Goal: Transaction & Acquisition: Purchase product/service

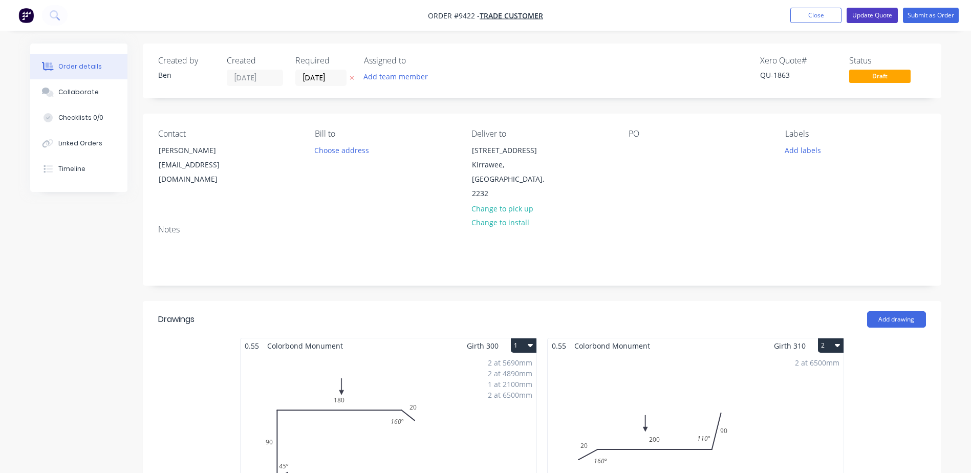
click at [880, 16] on button "Update Quote" at bounding box center [871, 15] width 51 height 15
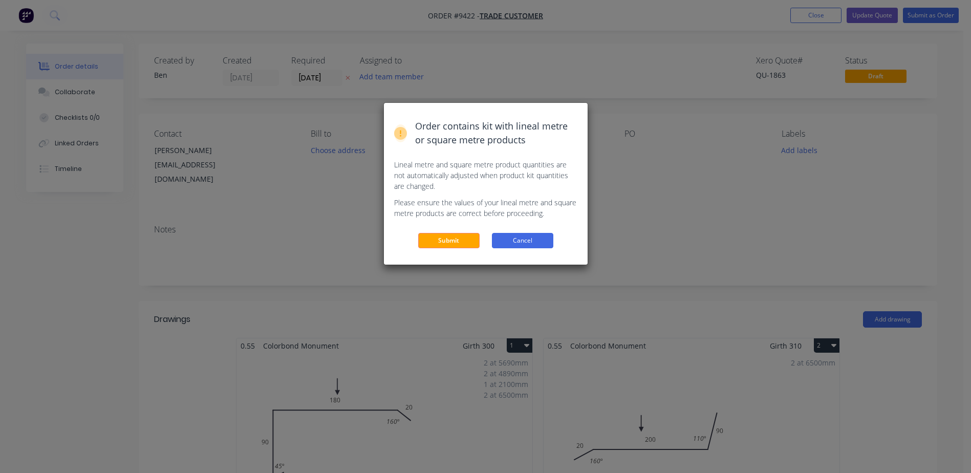
click at [493, 236] on button "Cancel" at bounding box center [522, 240] width 61 height 15
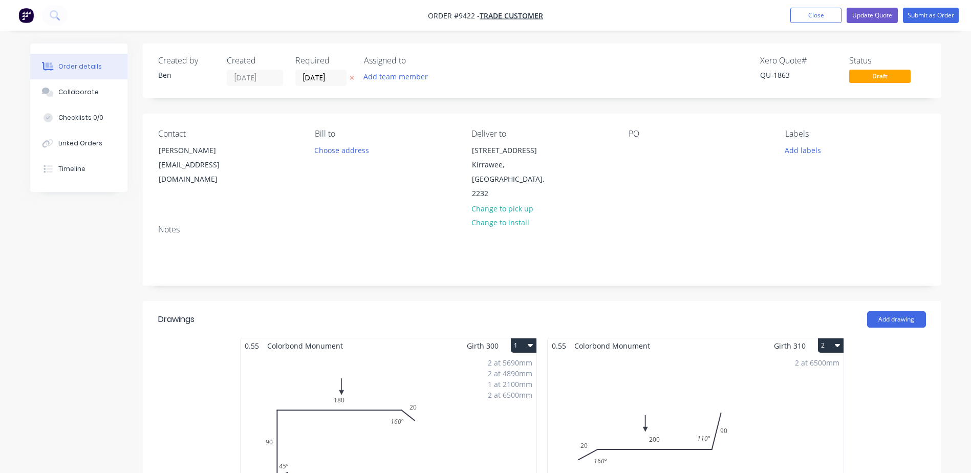
drag, startPoint x: 30, startPoint y: 17, endPoint x: 16, endPoint y: 56, distance: 41.4
drag, startPoint x: 23, startPoint y: 16, endPoint x: 14, endPoint y: 43, distance: 28.6
click at [878, 11] on button "Update Quote" at bounding box center [871, 15] width 51 height 15
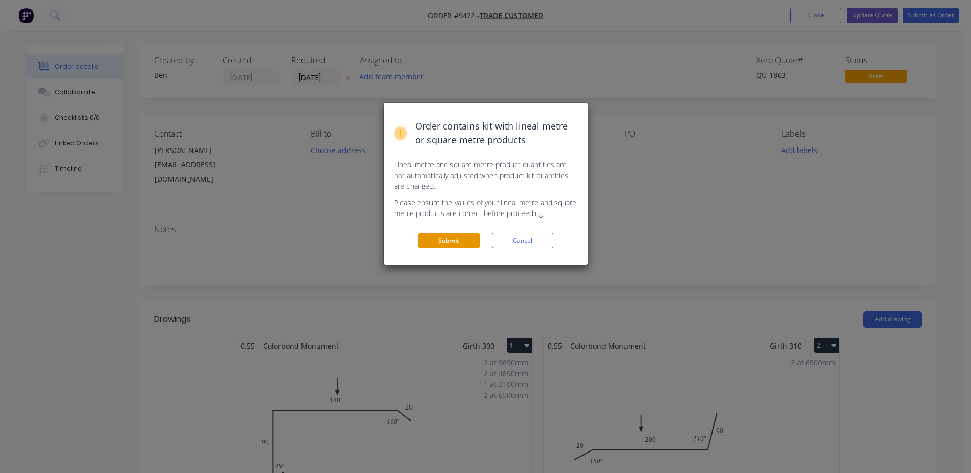
click at [460, 240] on button "Submit" at bounding box center [448, 240] width 61 height 15
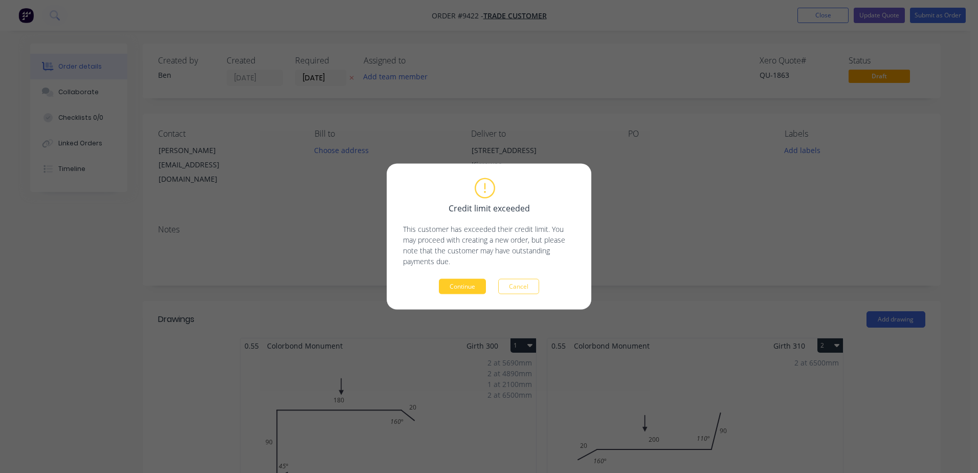
click at [463, 286] on button "Continue" at bounding box center [462, 286] width 47 height 15
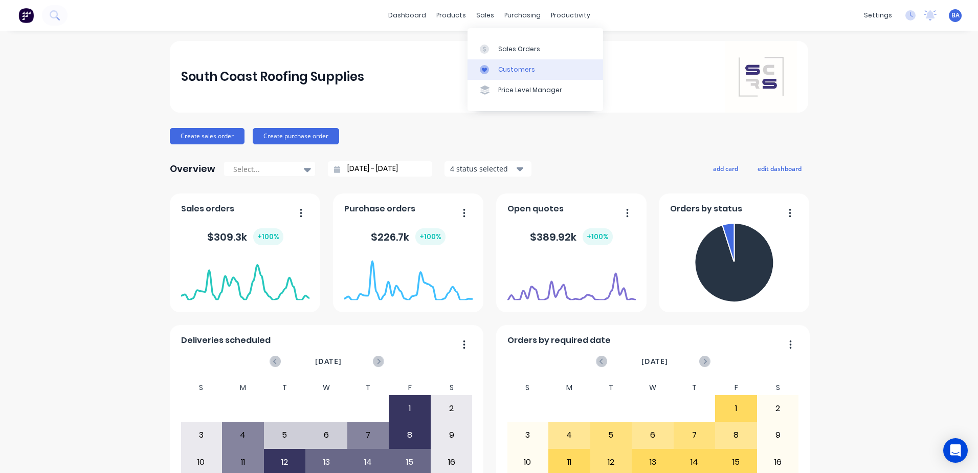
click at [487, 67] on icon at bounding box center [484, 69] width 9 height 9
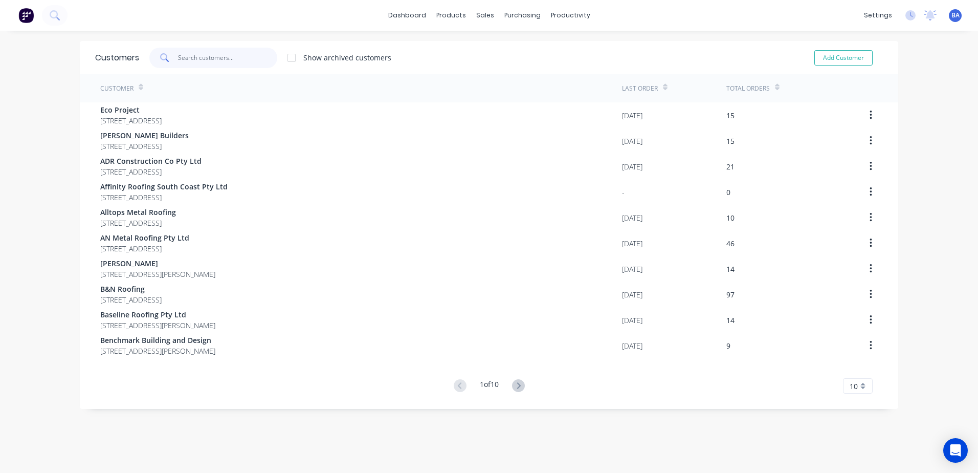
click at [244, 56] on input "text" at bounding box center [228, 58] width 100 height 20
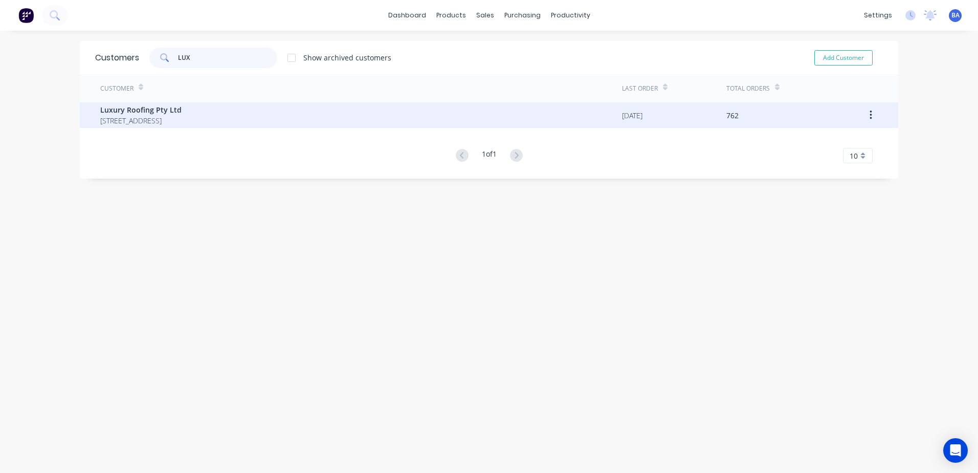
type input "LUX"
click at [174, 108] on span "Luxury Roofing Pty Ltd" at bounding box center [140, 109] width 81 height 11
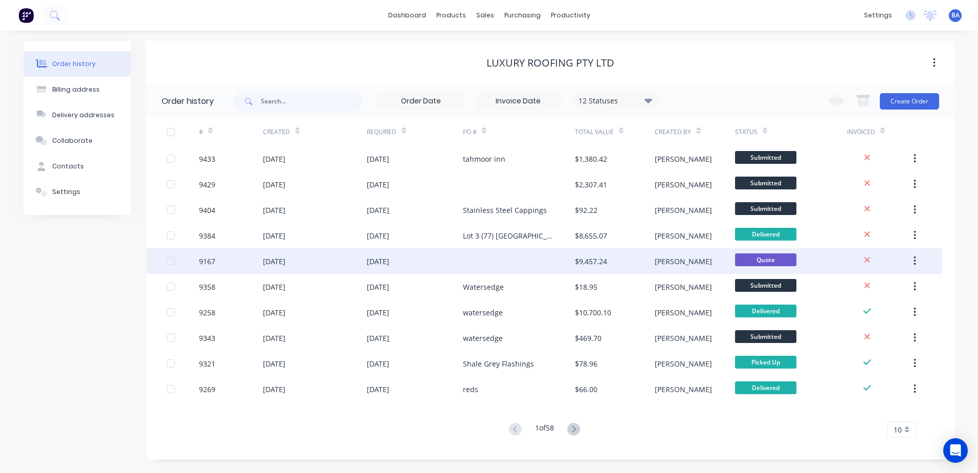
click at [550, 258] on div at bounding box center [519, 261] width 112 height 26
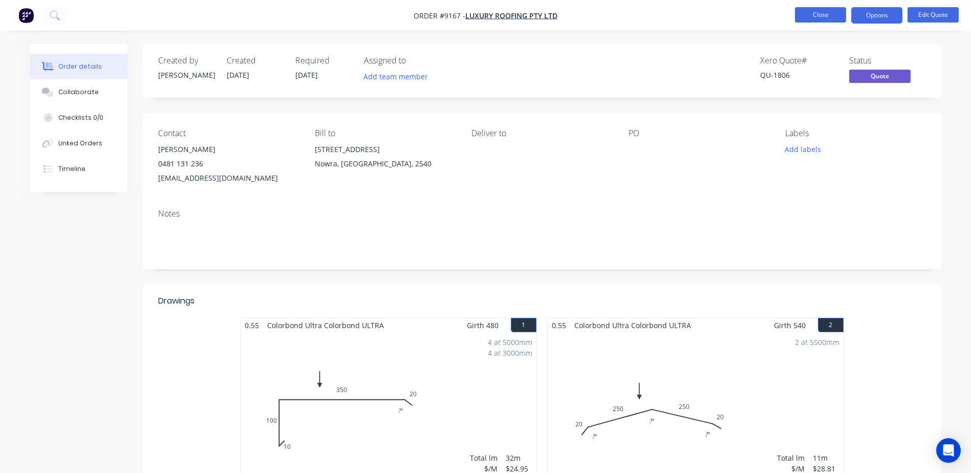
click at [823, 12] on button "Close" at bounding box center [820, 14] width 51 height 15
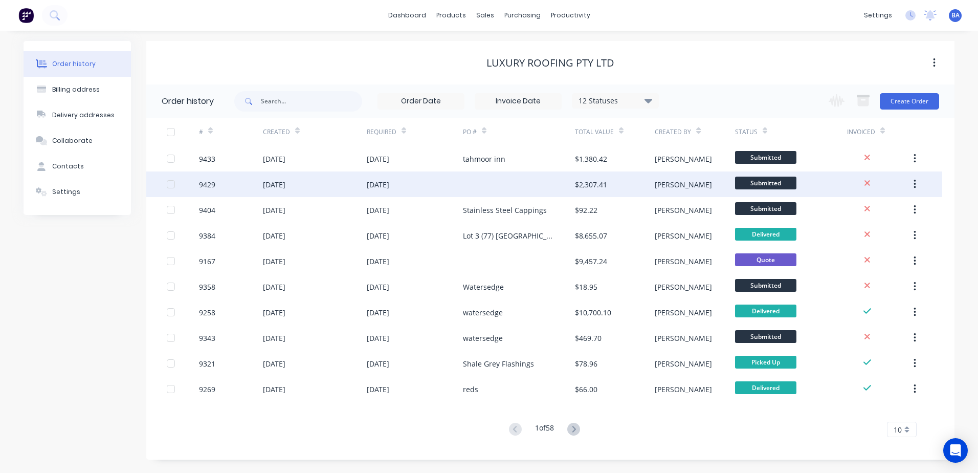
click at [621, 184] on div "$2,307.41" at bounding box center [615, 184] width 80 height 26
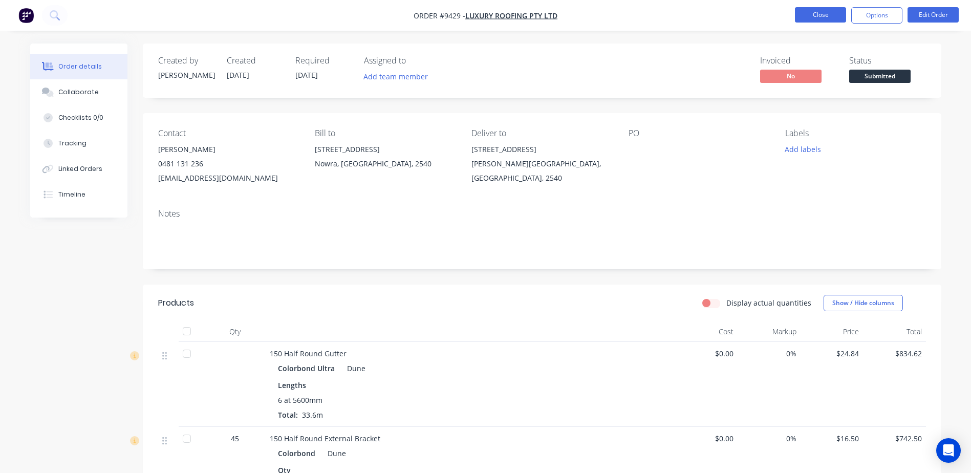
click at [812, 12] on button "Close" at bounding box center [820, 14] width 51 height 15
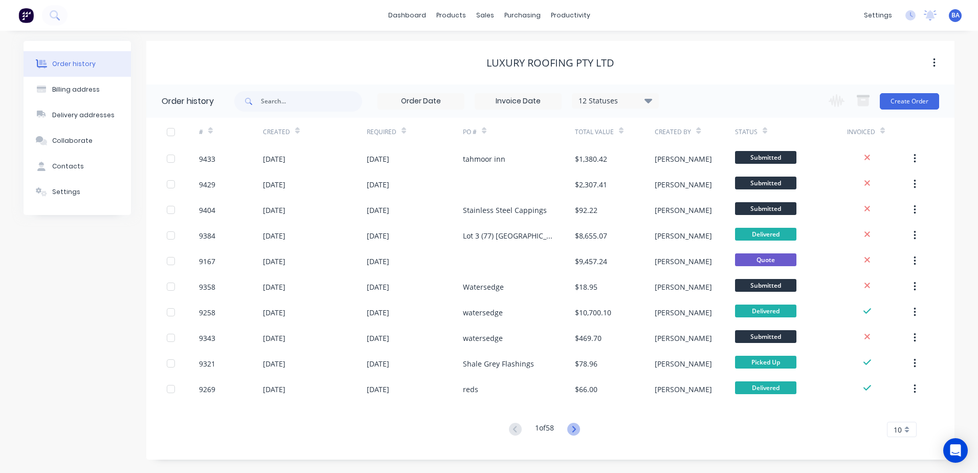
click at [572, 424] on icon at bounding box center [573, 429] width 13 height 13
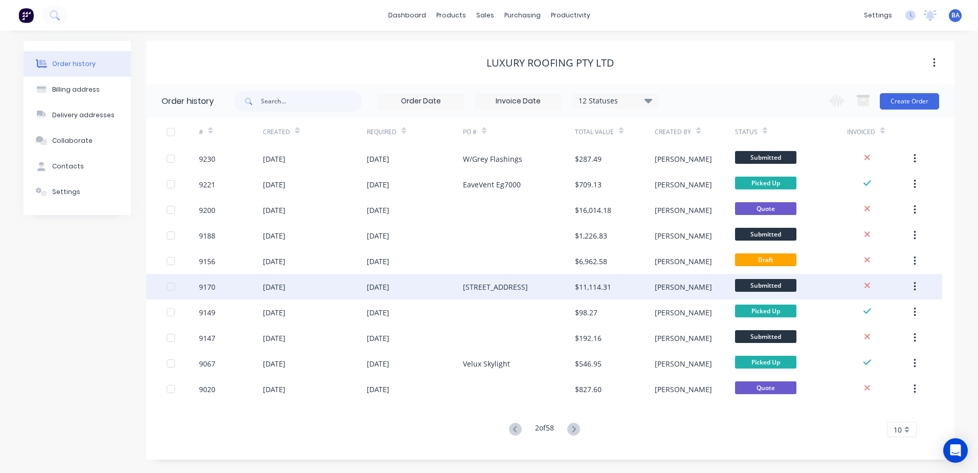
click at [553, 289] on div "82 Cyrus Street" at bounding box center [519, 287] width 112 height 26
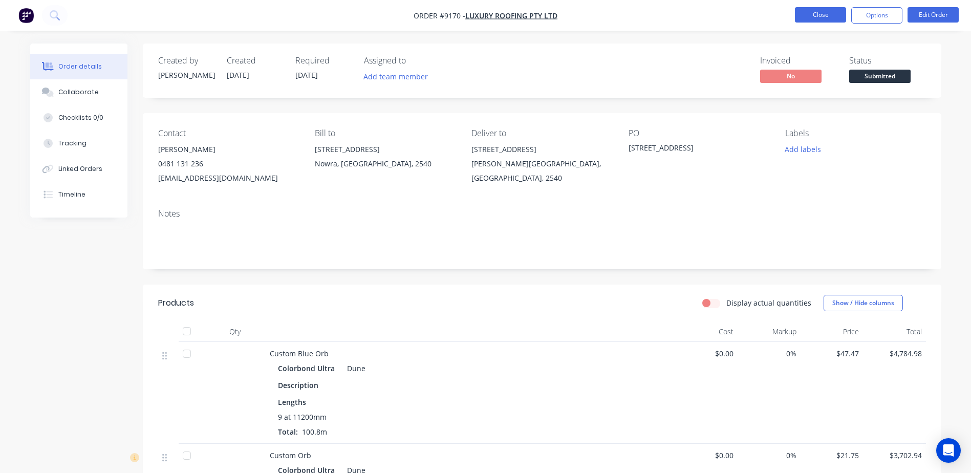
click at [833, 15] on button "Close" at bounding box center [820, 14] width 51 height 15
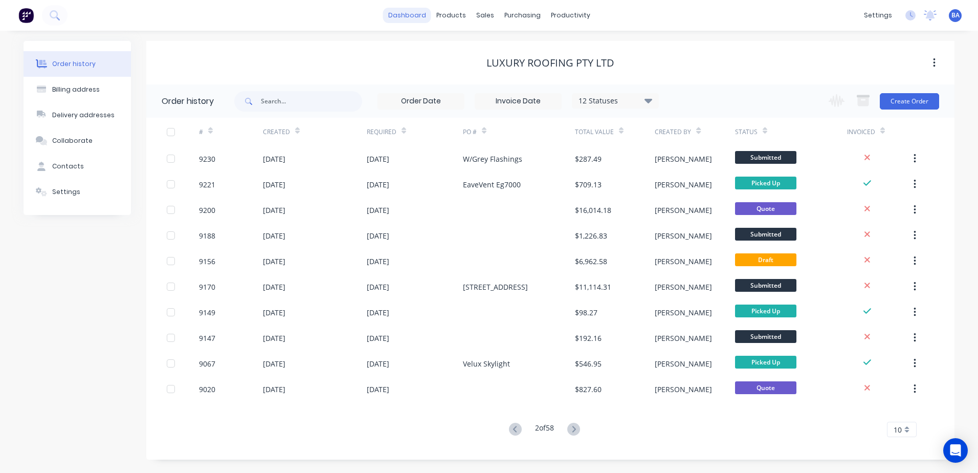
click at [424, 14] on link "dashboard" at bounding box center [407, 15] width 48 height 15
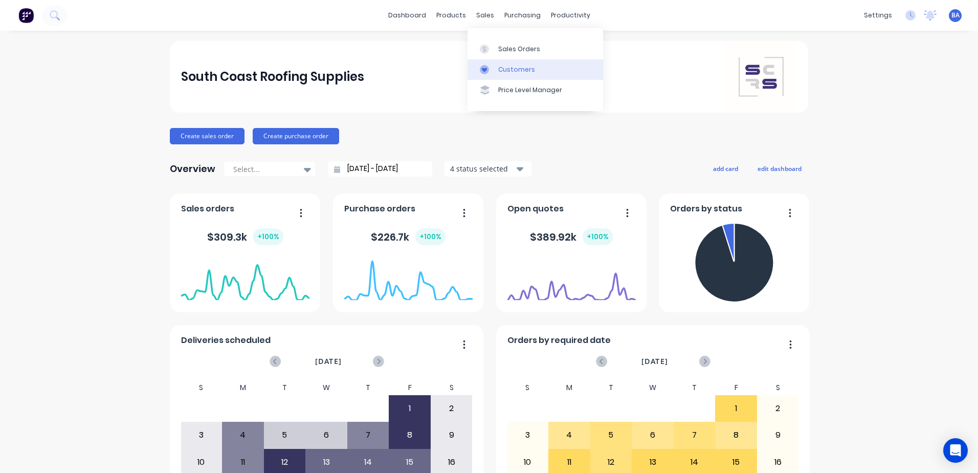
click at [499, 68] on div "Customers" at bounding box center [516, 69] width 37 height 9
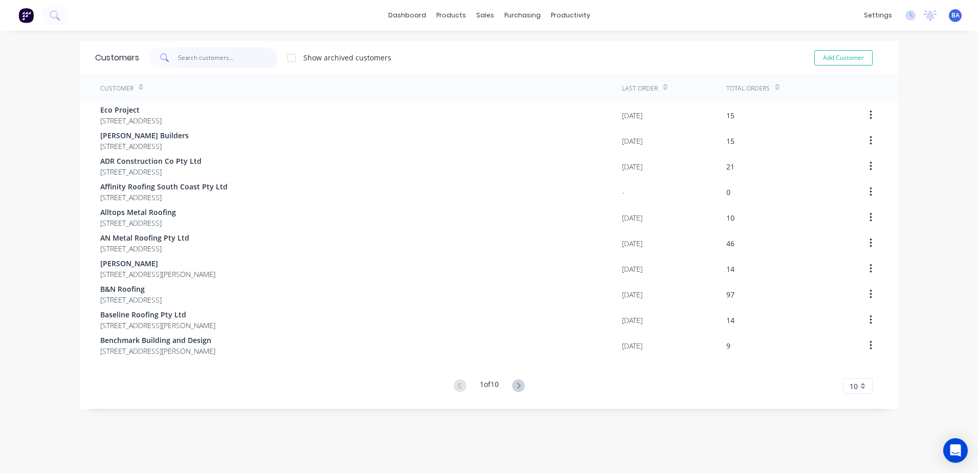
click at [225, 58] on input "text" at bounding box center [228, 58] width 100 height 20
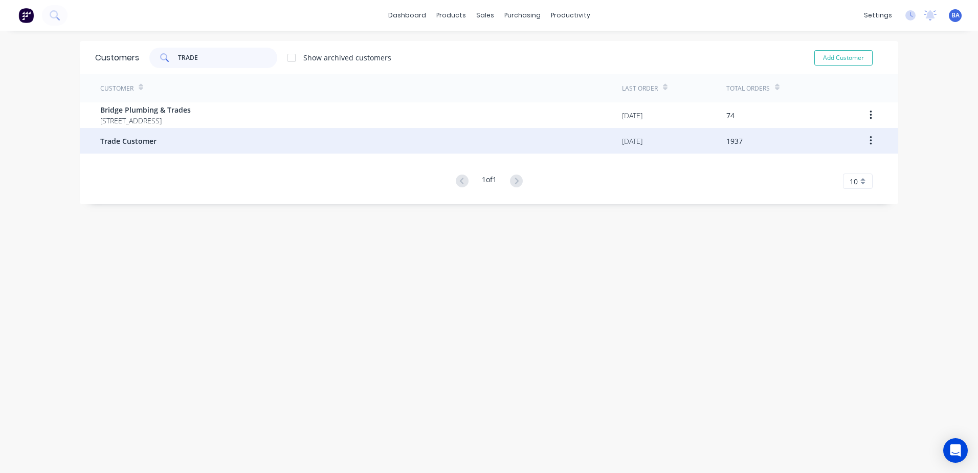
type input "TRADE"
click at [146, 138] on span "Trade Customer" at bounding box center [128, 141] width 56 height 11
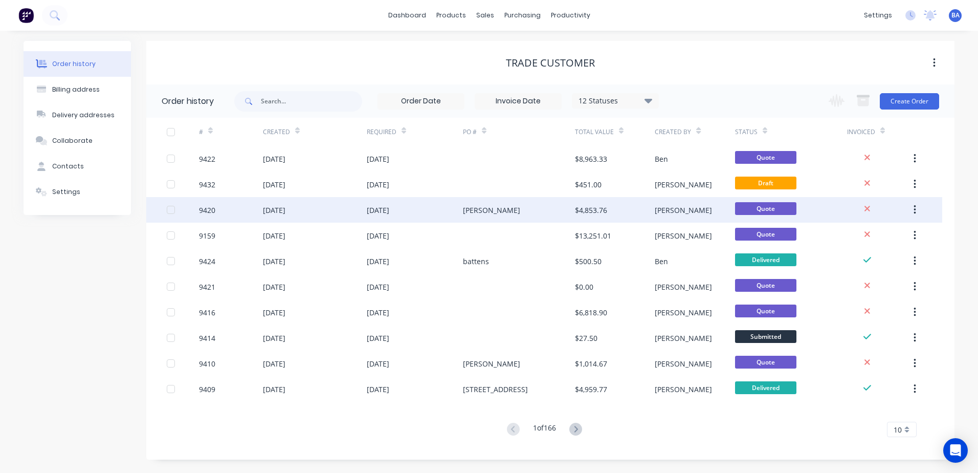
click at [491, 209] on div "Cody E" at bounding box center [519, 210] width 112 height 26
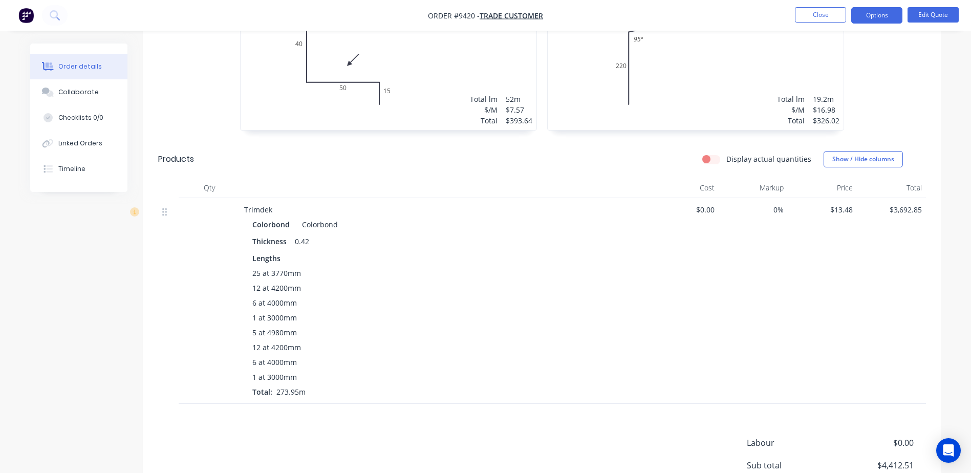
scroll to position [358, 0]
click at [917, 10] on button "Edit Quote" at bounding box center [932, 14] width 51 height 15
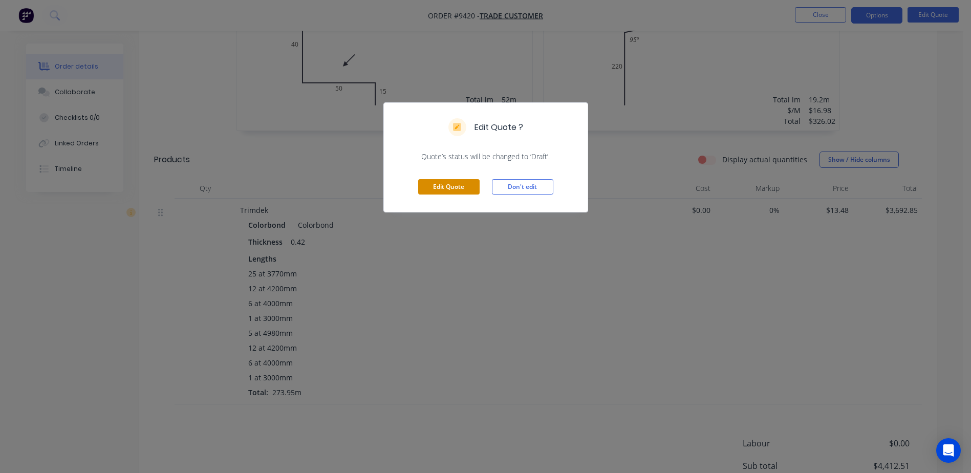
click at [443, 184] on button "Edit Quote" at bounding box center [448, 186] width 61 height 15
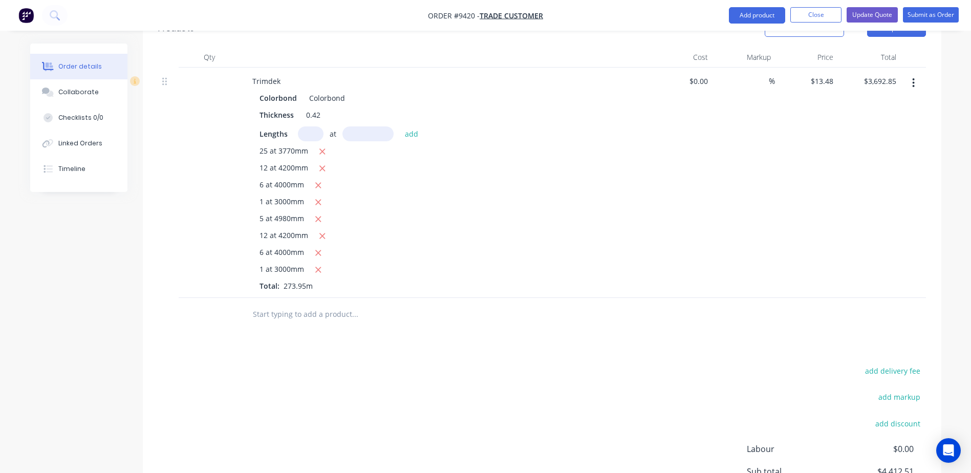
scroll to position [512, 0]
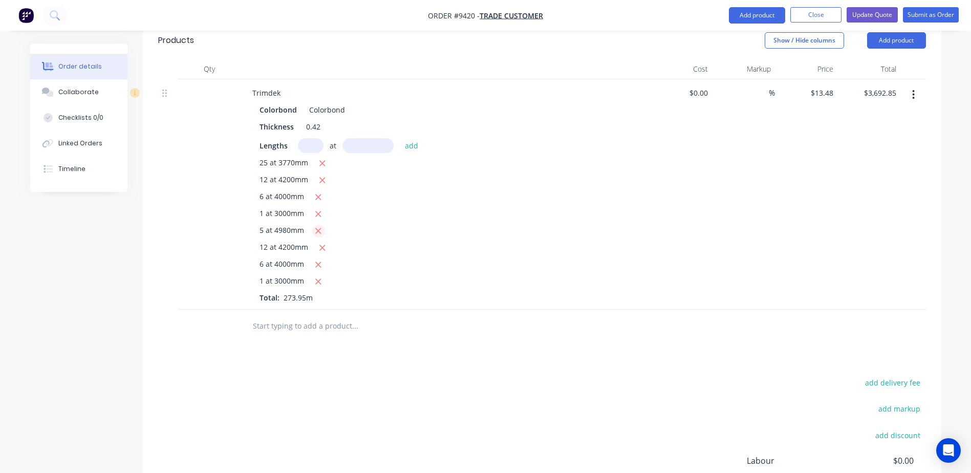
click at [316, 226] on icon "button" at bounding box center [318, 230] width 7 height 9
type input "$3,357.19"
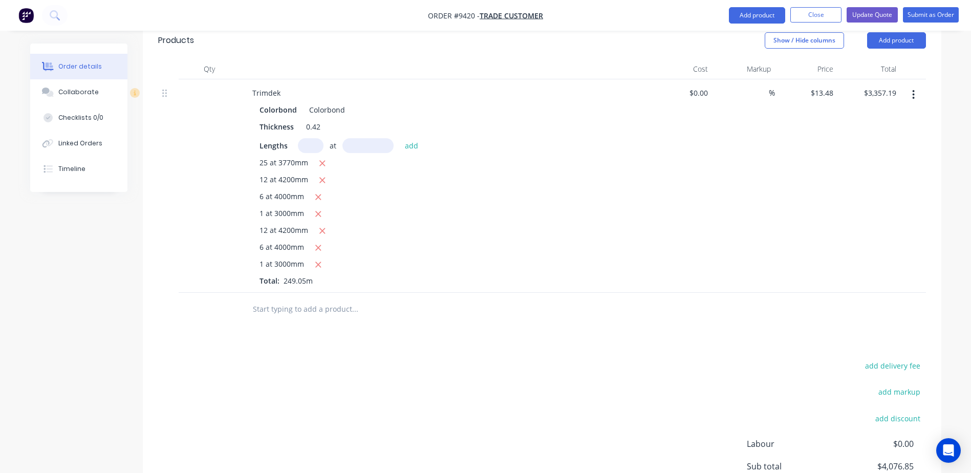
scroll to position [307, 0]
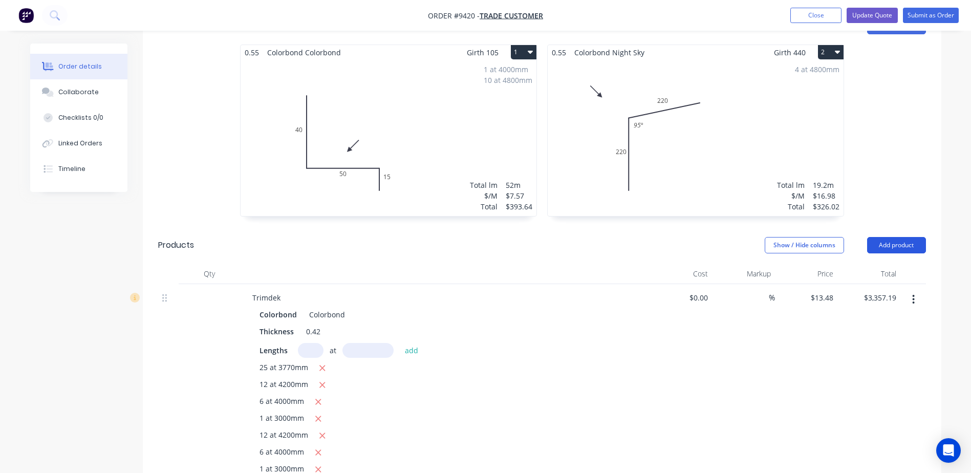
click at [886, 237] on button "Add product" at bounding box center [896, 245] width 59 height 16
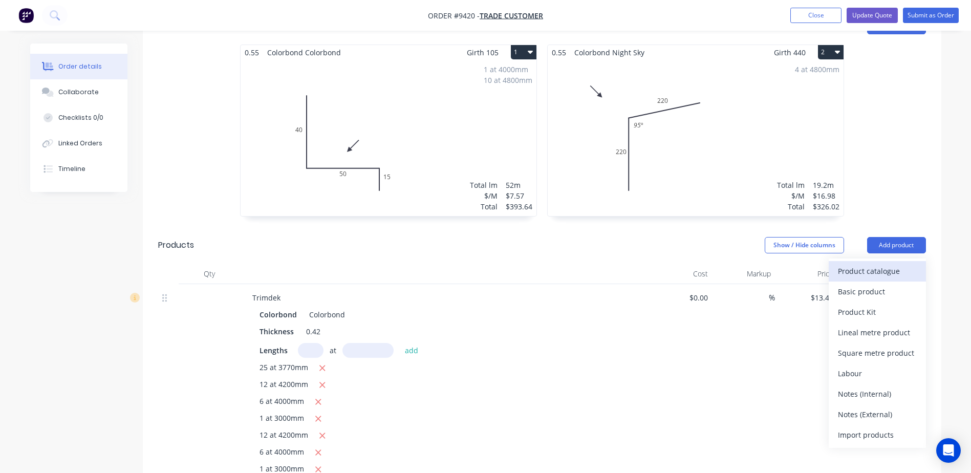
click at [875, 263] on div "Product catalogue" at bounding box center [876, 270] width 79 height 15
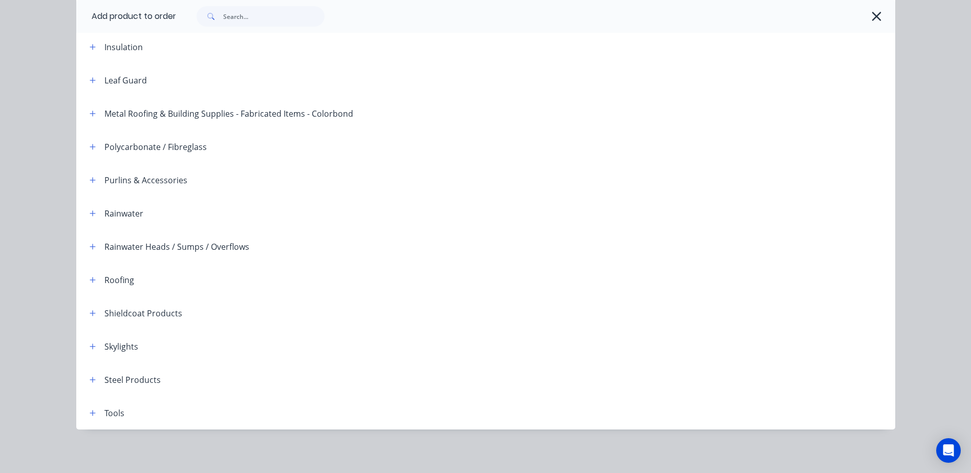
scroll to position [250, 0]
click at [90, 279] on icon "button" at bounding box center [93, 278] width 6 height 7
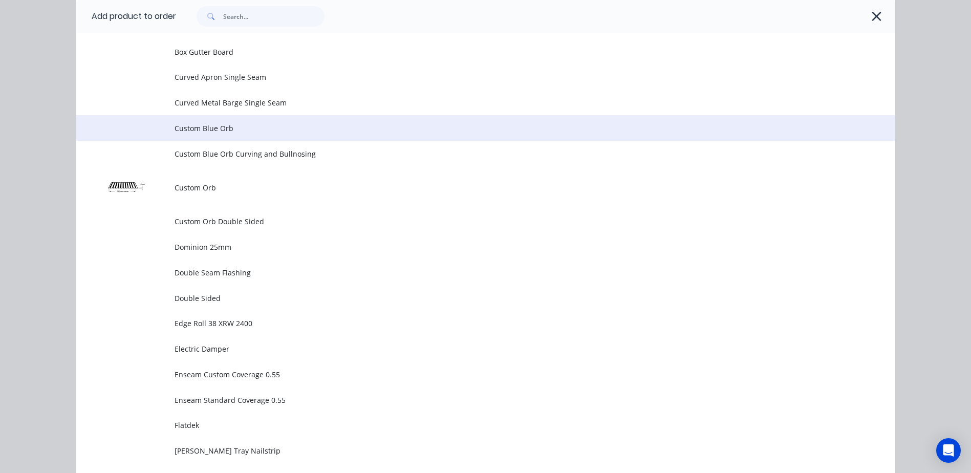
scroll to position [608, 0]
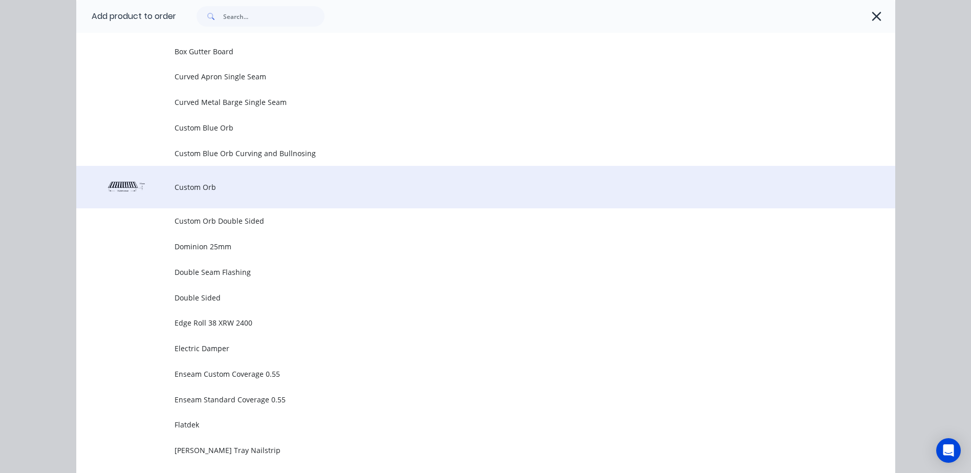
click at [245, 189] on span "Custom Orb" at bounding box center [462, 187] width 576 height 11
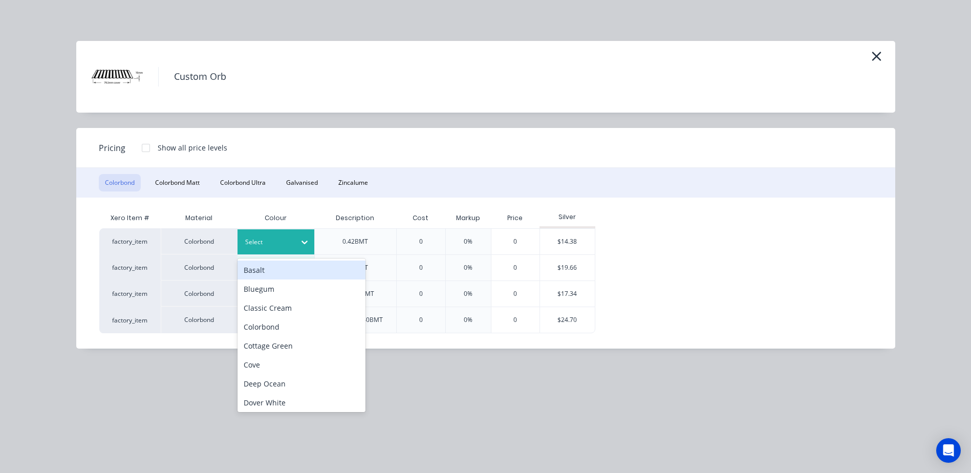
click at [304, 238] on icon at bounding box center [304, 242] width 10 height 10
click at [270, 272] on div "Basalt" at bounding box center [301, 269] width 128 height 19
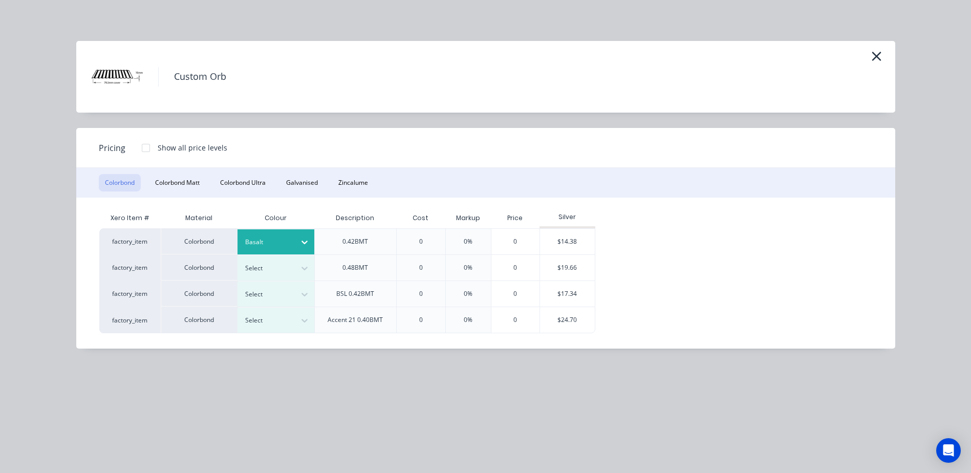
click at [144, 149] on div at bounding box center [146, 148] width 20 height 20
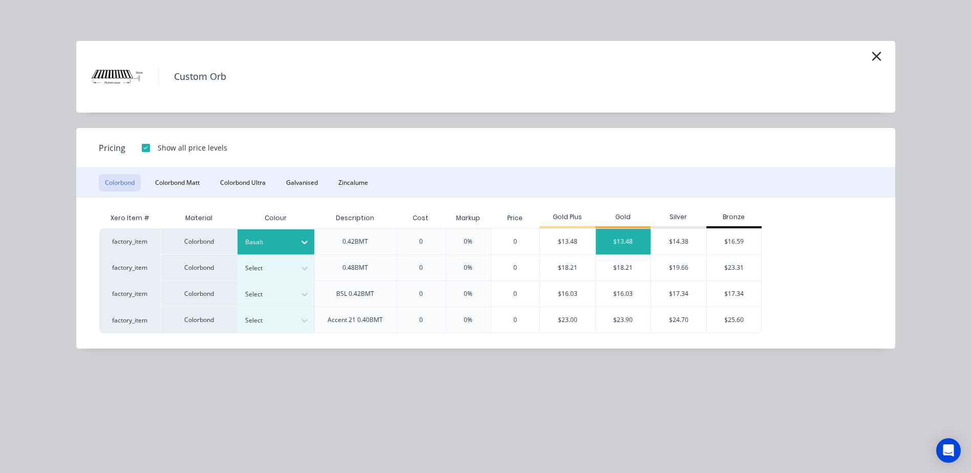
click at [624, 237] on div "$13.48" at bounding box center [623, 242] width 55 height 26
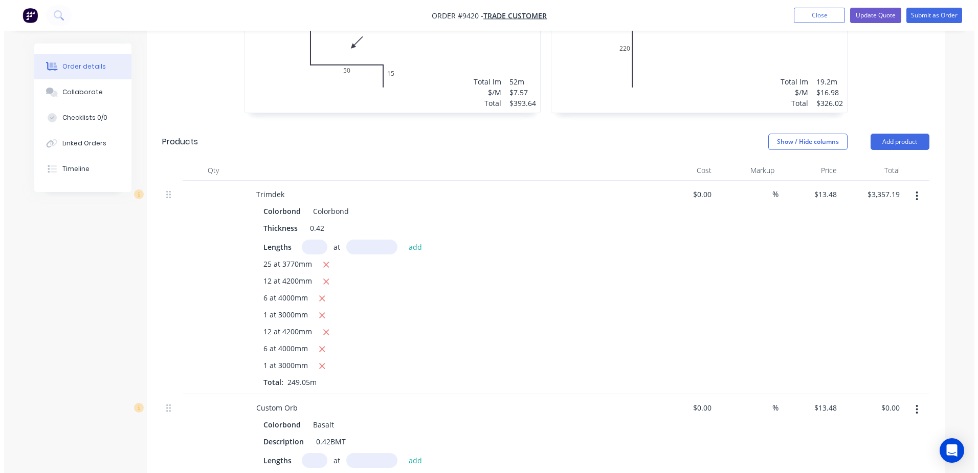
scroll to position [693, 0]
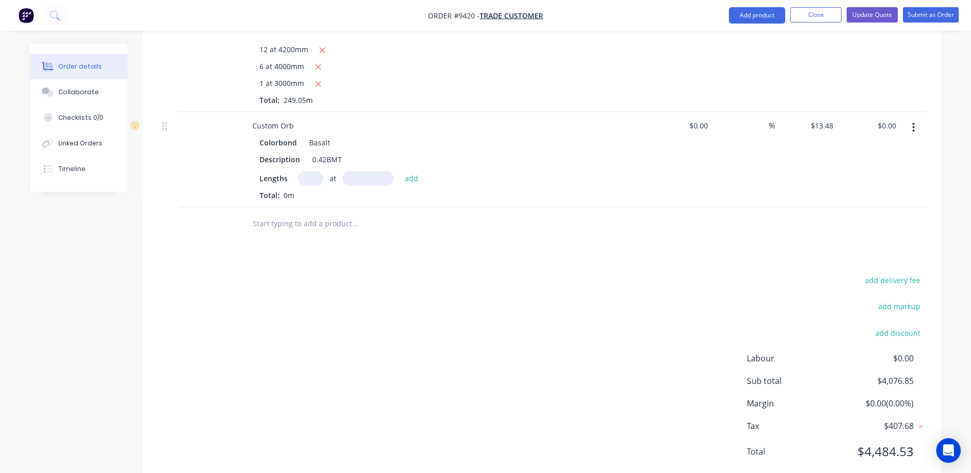
click at [303, 171] on input "text" at bounding box center [311, 178] width 26 height 15
type input "3"
type input "5"
type input "4980"
click at [400, 171] on button "add" at bounding box center [412, 178] width 24 height 14
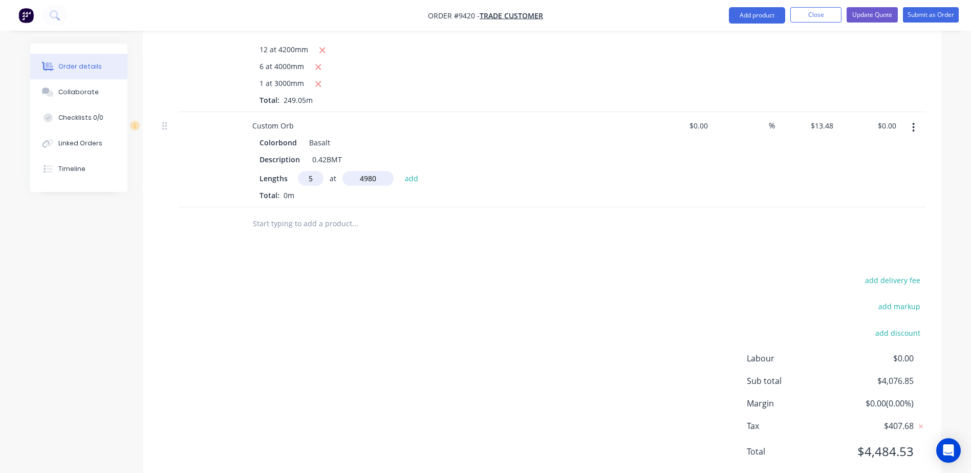
type input "$335.65"
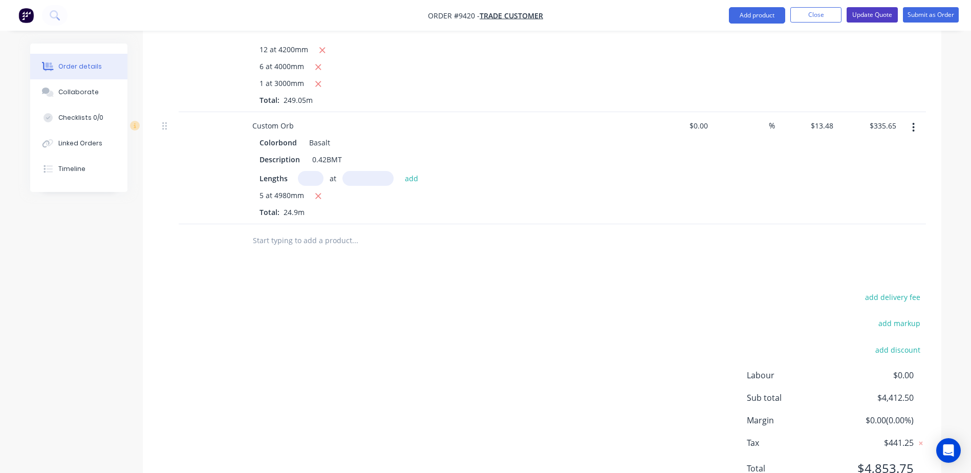
click at [878, 16] on button "Update Quote" at bounding box center [871, 14] width 51 height 15
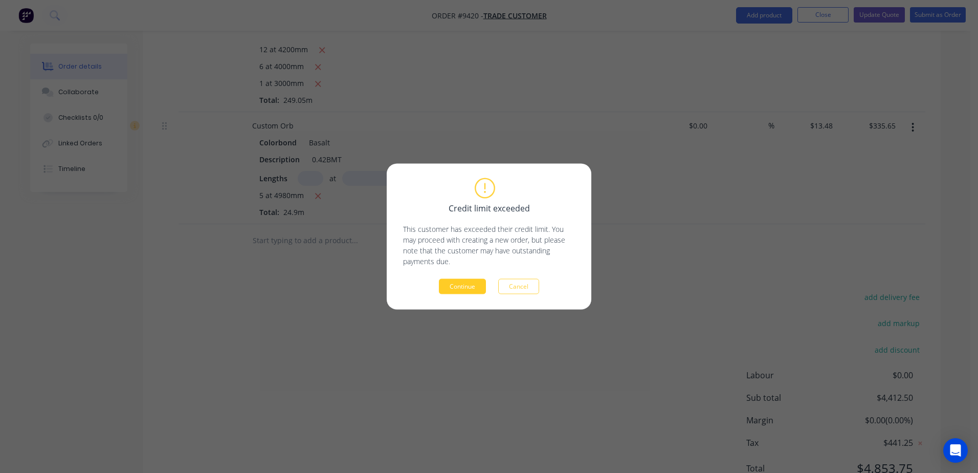
click at [465, 283] on button "Continue" at bounding box center [462, 286] width 47 height 15
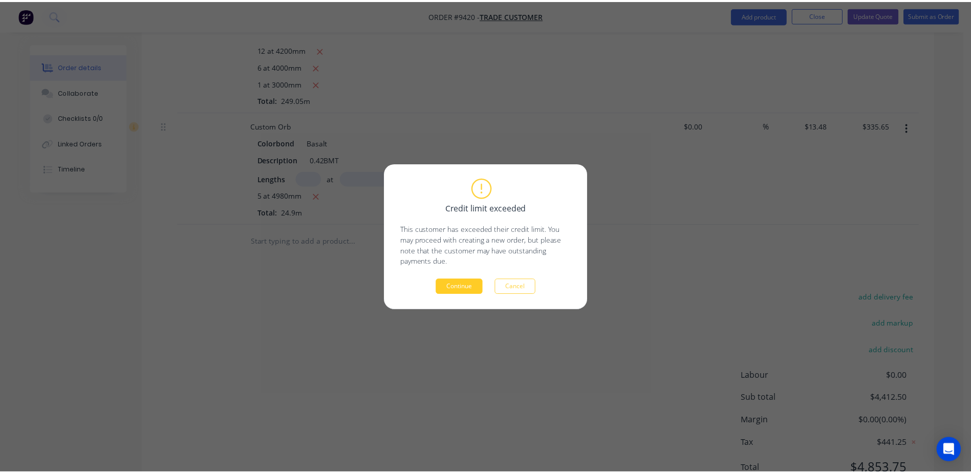
scroll to position [548, 0]
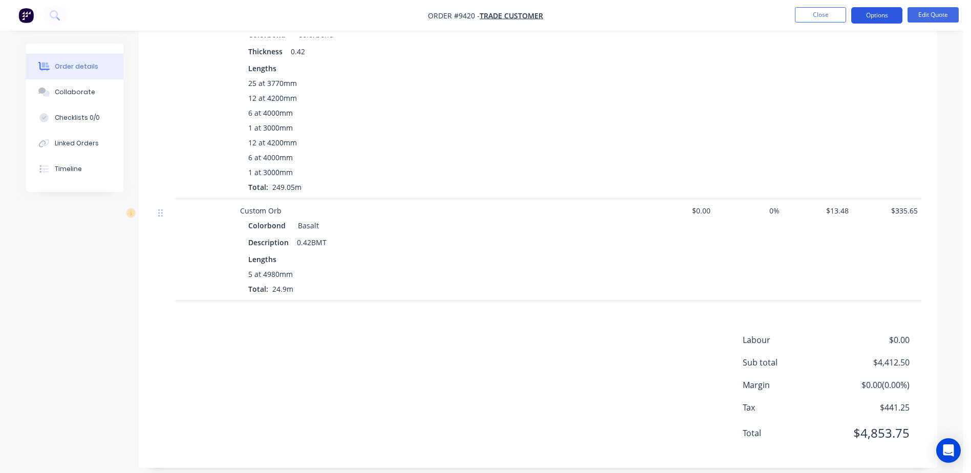
click at [868, 16] on button "Options" at bounding box center [876, 15] width 51 height 16
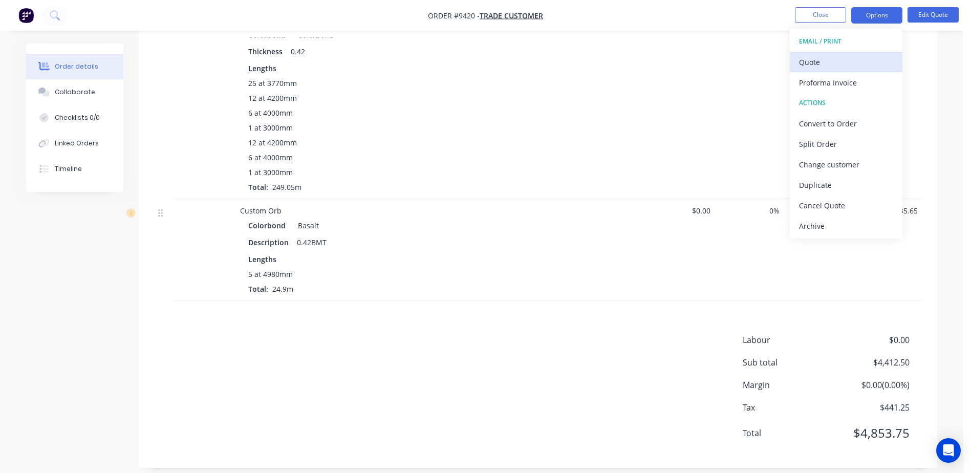
click at [838, 64] on div "Quote" at bounding box center [846, 62] width 94 height 15
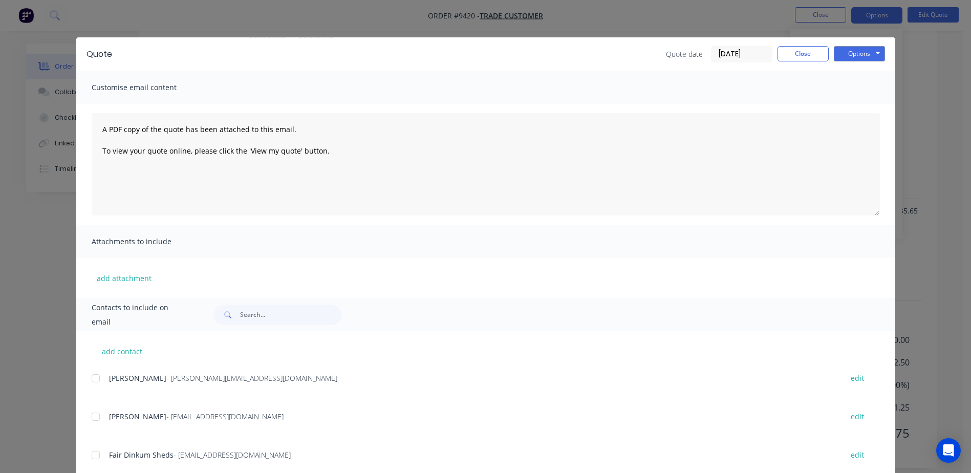
scroll to position [0, 0]
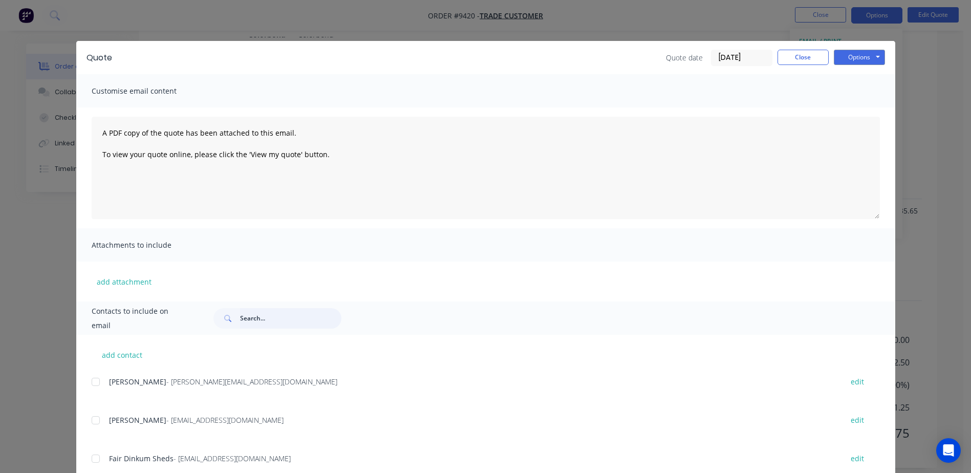
click at [245, 320] on input "text" at bounding box center [290, 318] width 101 height 20
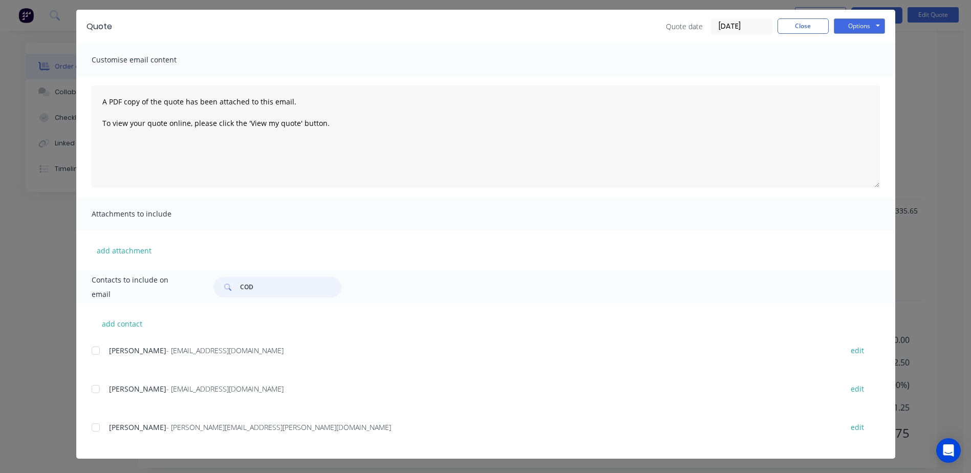
click at [93, 427] on div at bounding box center [95, 427] width 20 height 20
type input "COD"
click at [858, 27] on button "Options" at bounding box center [858, 25] width 51 height 15
click at [856, 75] on button "Email" at bounding box center [865, 78] width 65 height 17
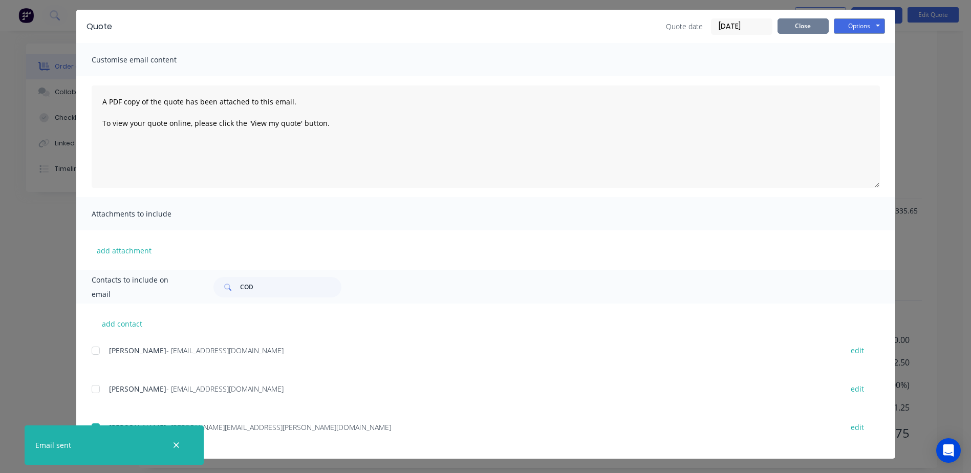
click at [806, 25] on button "Close" at bounding box center [802, 25] width 51 height 15
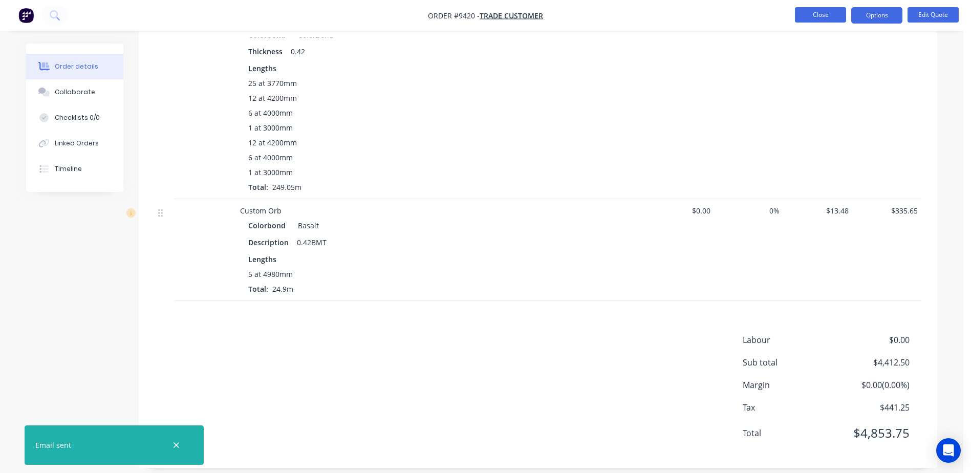
click at [812, 15] on button "Close" at bounding box center [820, 14] width 51 height 15
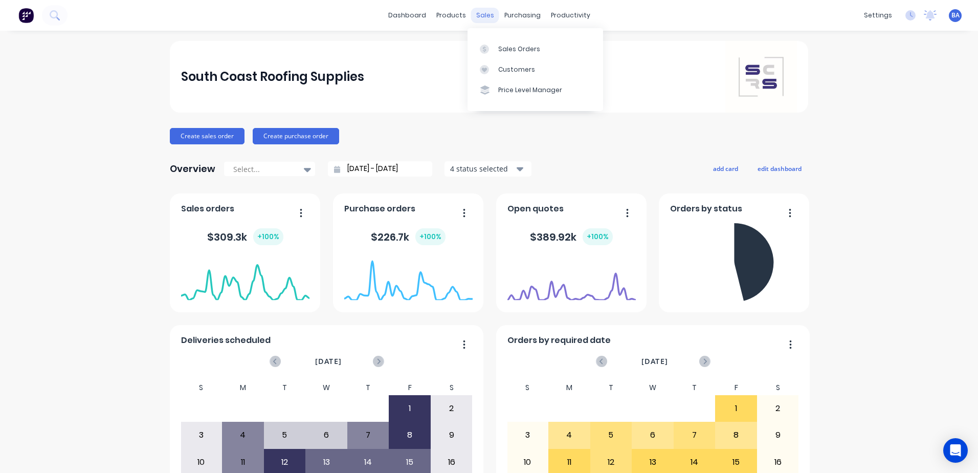
click at [478, 14] on div "sales" at bounding box center [485, 15] width 28 height 15
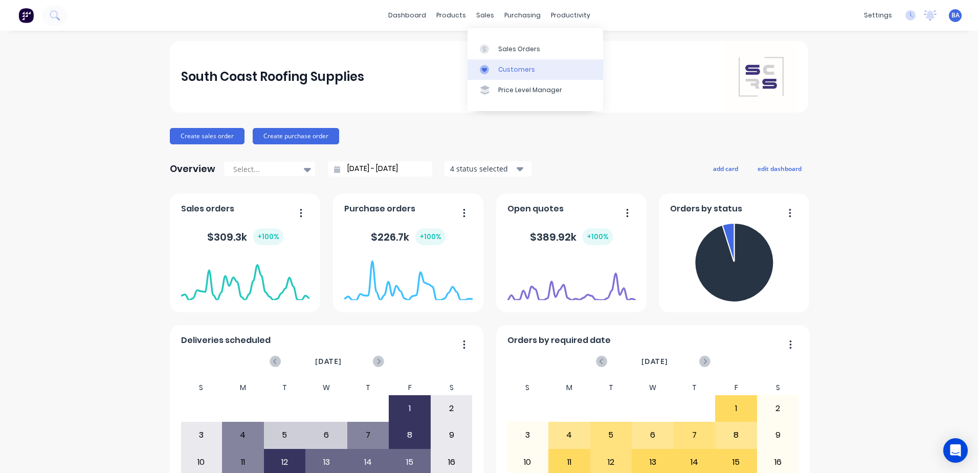
click at [498, 65] on div "Customers" at bounding box center [516, 69] width 37 height 9
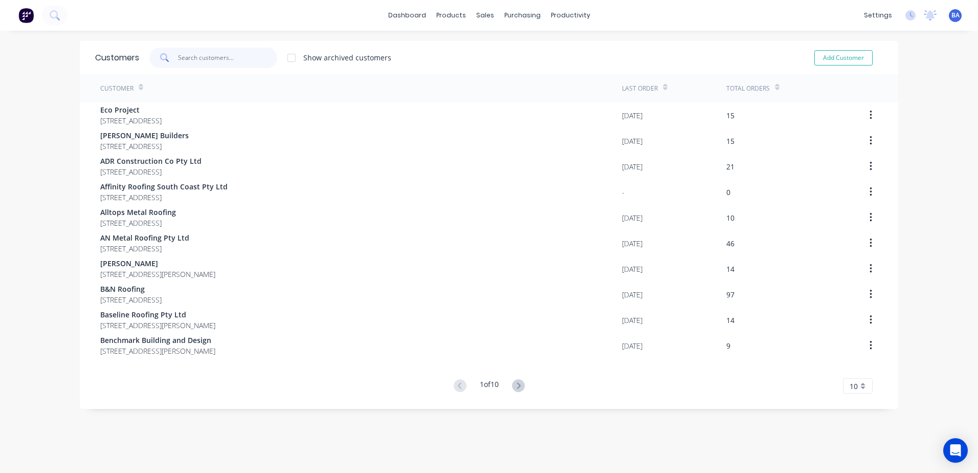
click at [224, 60] on input "text" at bounding box center [228, 58] width 100 height 20
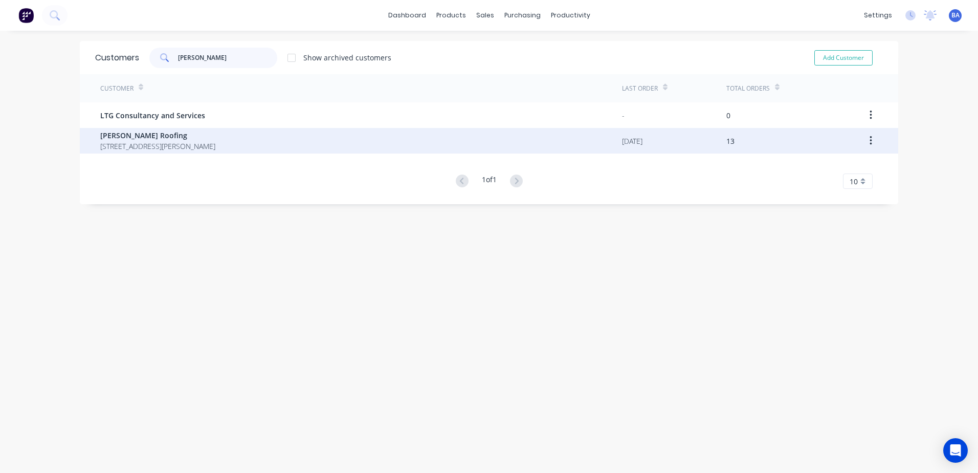
type input "LUKE"
click at [167, 147] on span "1 Curtis St Ulladulla New South Wales 2539" at bounding box center [157, 146] width 115 height 11
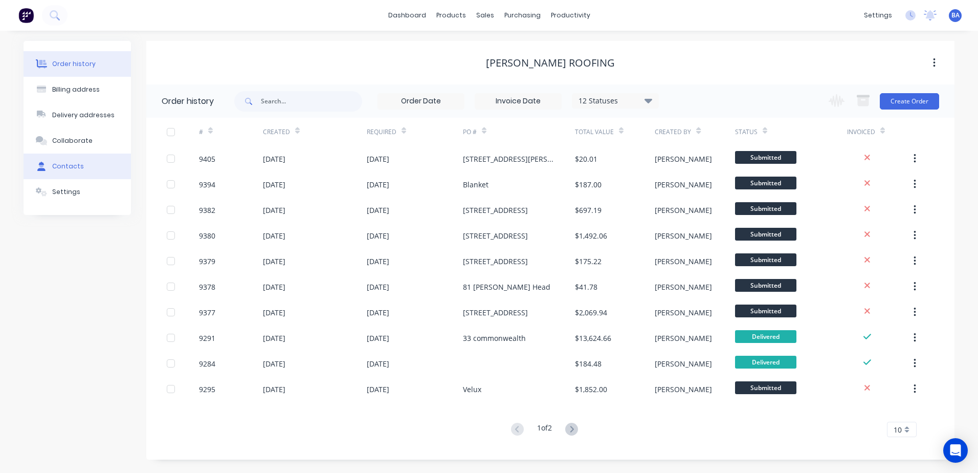
click at [80, 170] on button "Contacts" at bounding box center [77, 166] width 107 height 26
select select "AU"
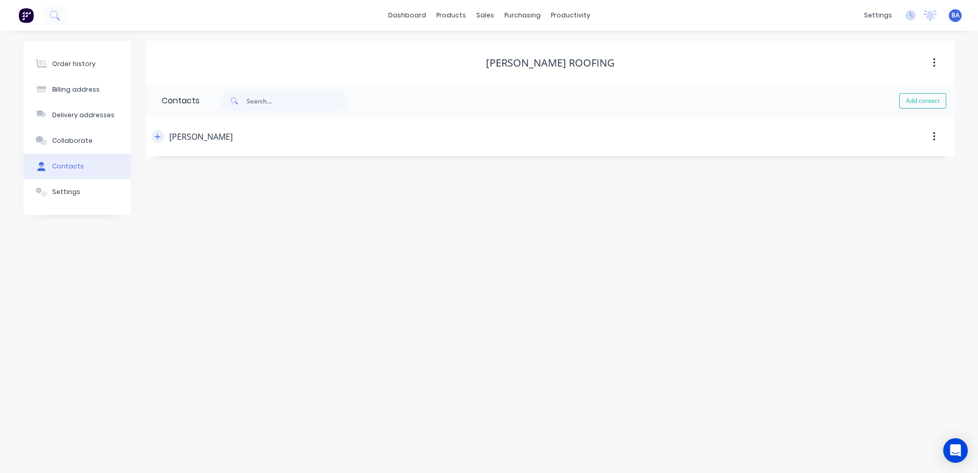
click at [160, 134] on icon "button" at bounding box center [158, 136] width 6 height 7
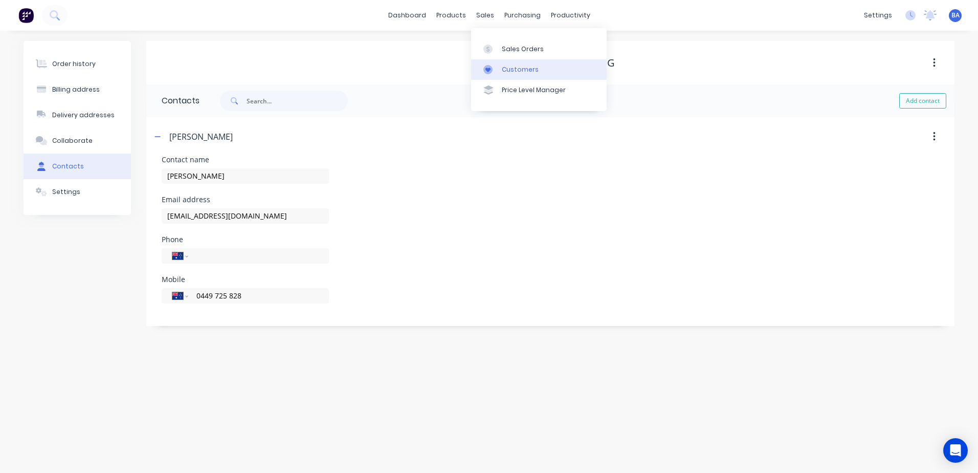
click at [489, 66] on icon at bounding box center [487, 69] width 9 height 9
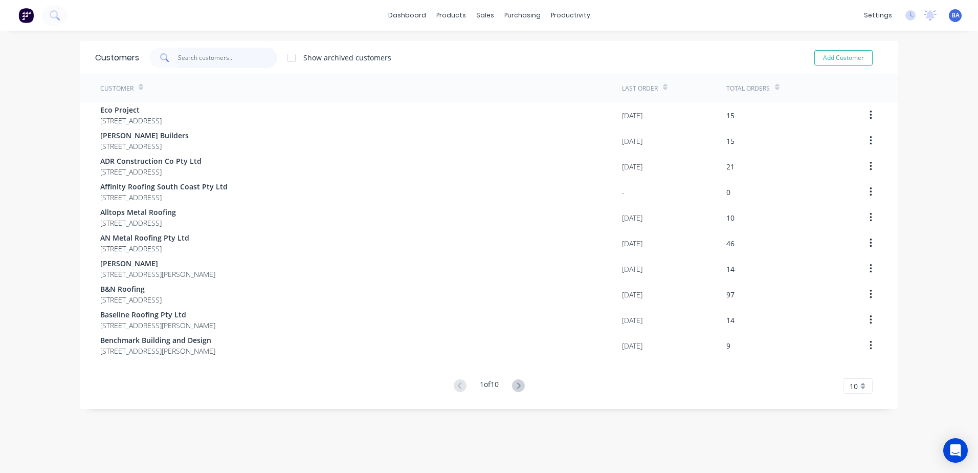
click at [184, 59] on input "text" at bounding box center [228, 58] width 100 height 20
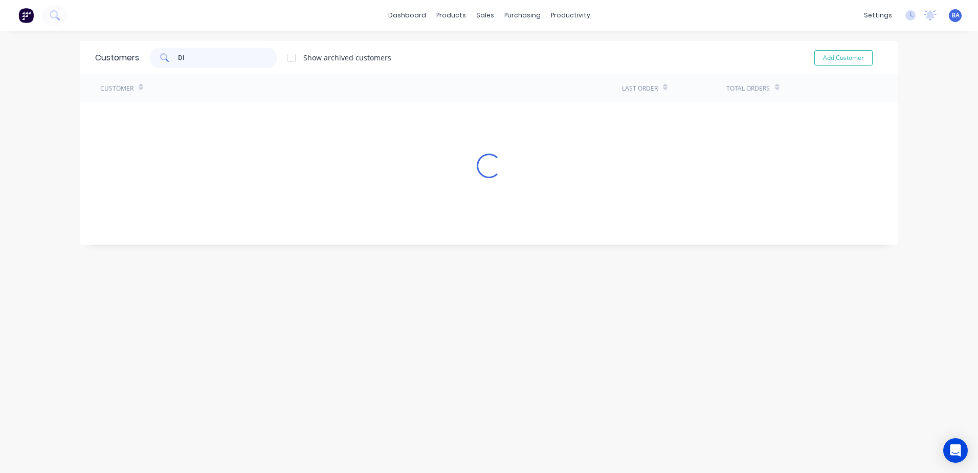
type input "D"
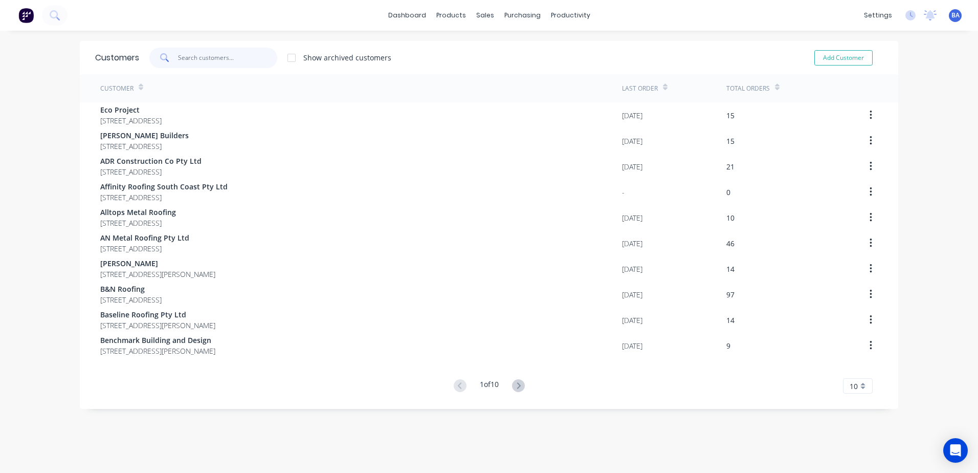
click at [213, 57] on input "text" at bounding box center [228, 58] width 100 height 20
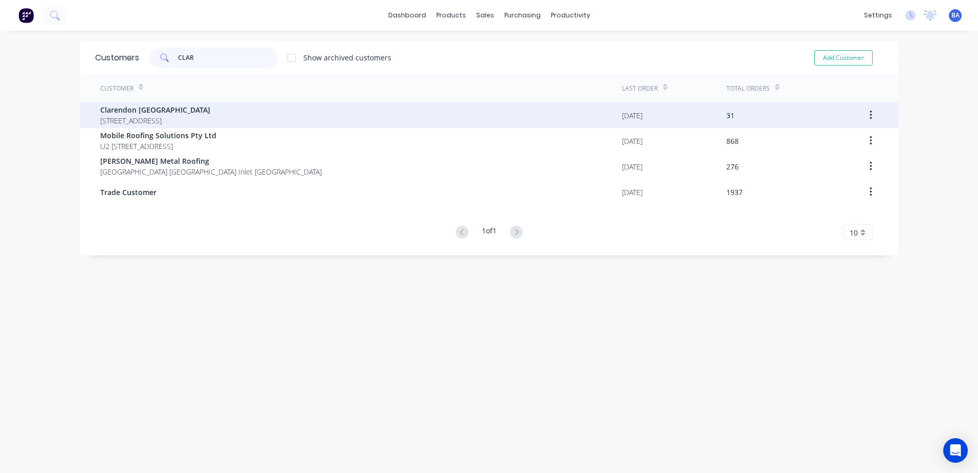
type input "CLAR"
click at [184, 109] on span "Clarendon Shoalhaven" at bounding box center [155, 109] width 110 height 11
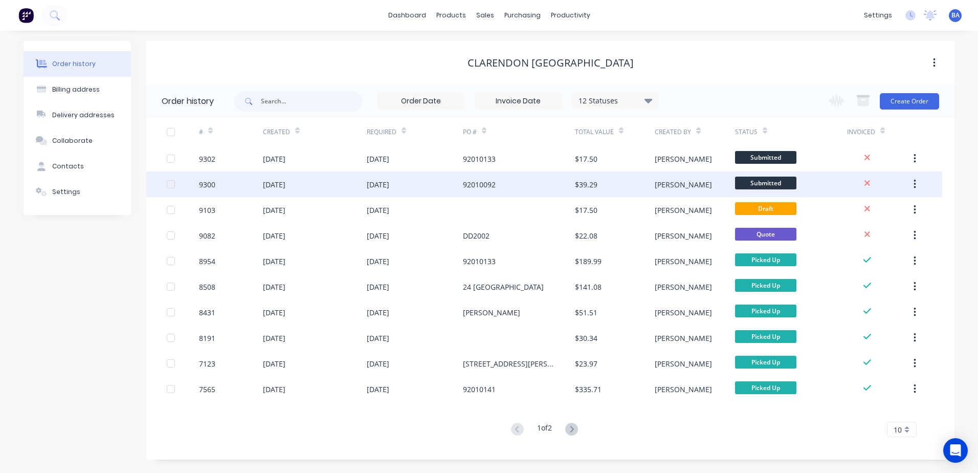
click at [242, 186] on div "9300" at bounding box center [231, 184] width 64 height 26
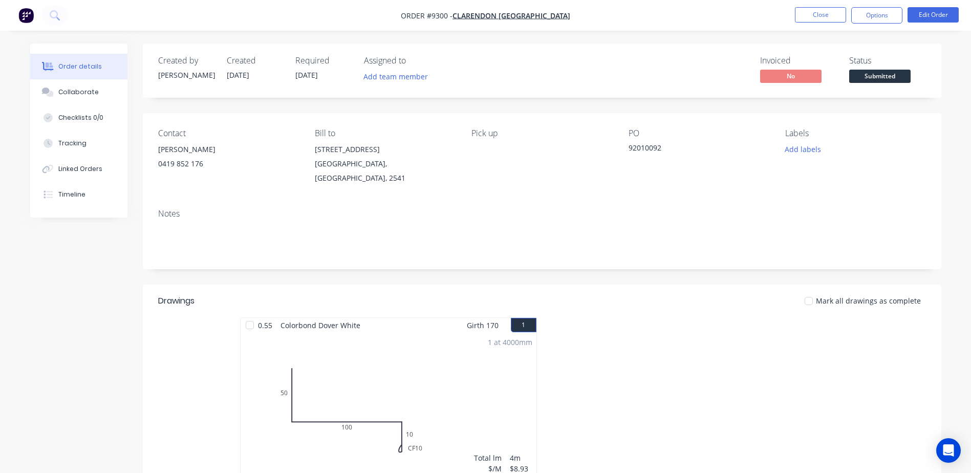
click at [871, 73] on span "Submitted" at bounding box center [879, 76] width 61 height 13
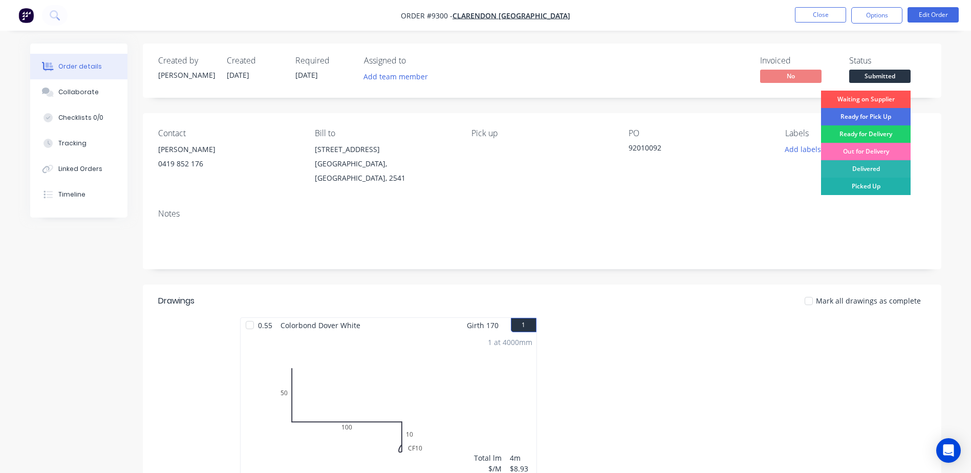
click at [867, 183] on div "Picked Up" at bounding box center [866, 186] width 90 height 17
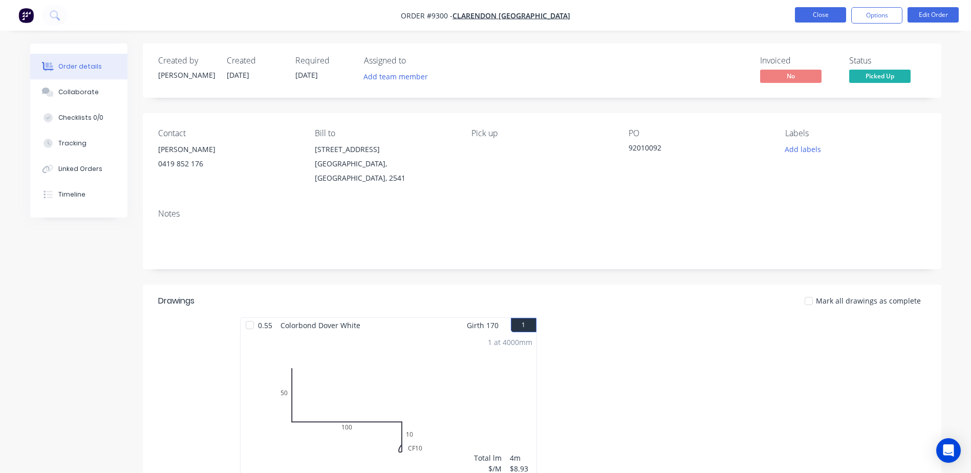
click at [827, 16] on button "Close" at bounding box center [820, 14] width 51 height 15
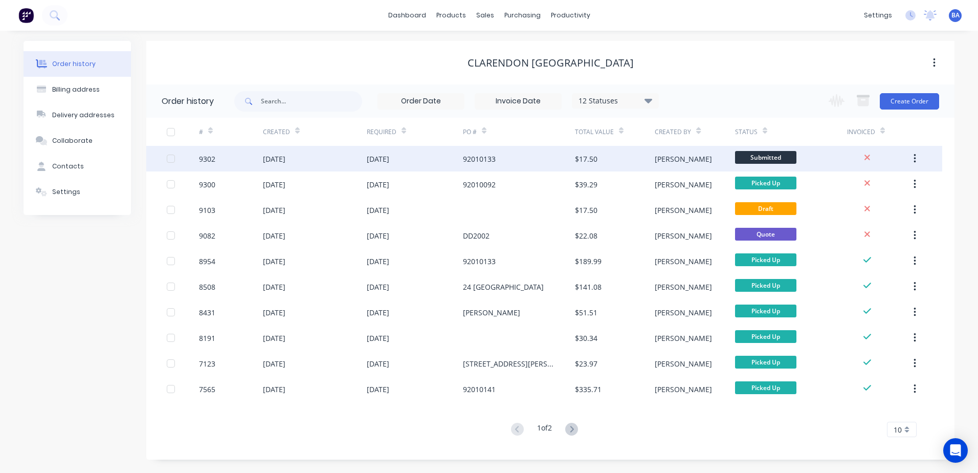
click at [626, 161] on div "$17.50" at bounding box center [615, 159] width 80 height 26
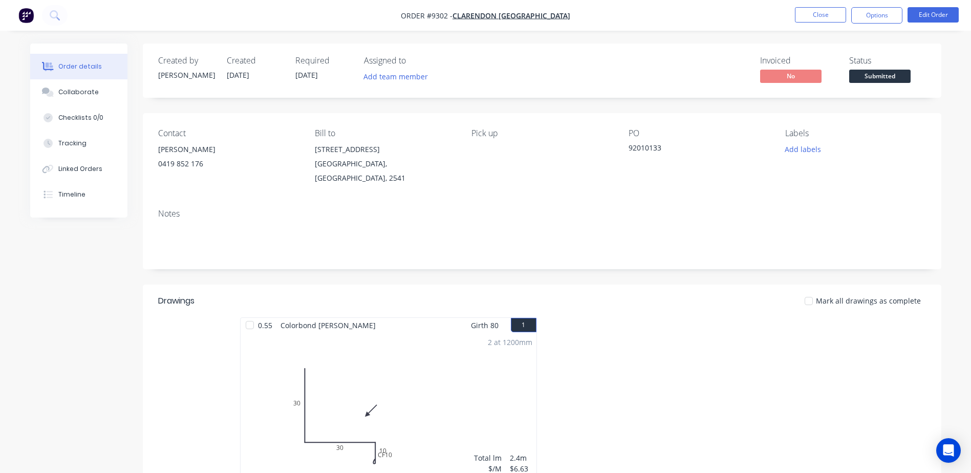
click at [863, 72] on span "Submitted" at bounding box center [879, 76] width 61 height 13
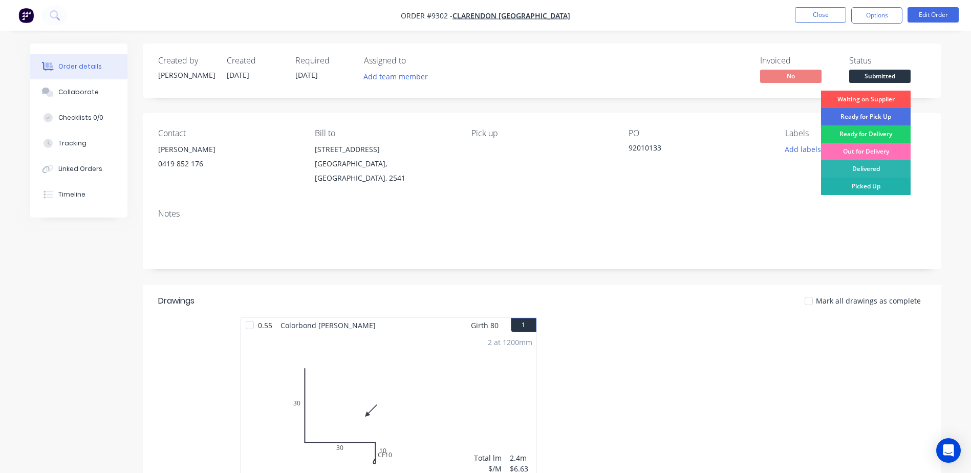
click at [857, 182] on div "Picked Up" at bounding box center [866, 186] width 90 height 17
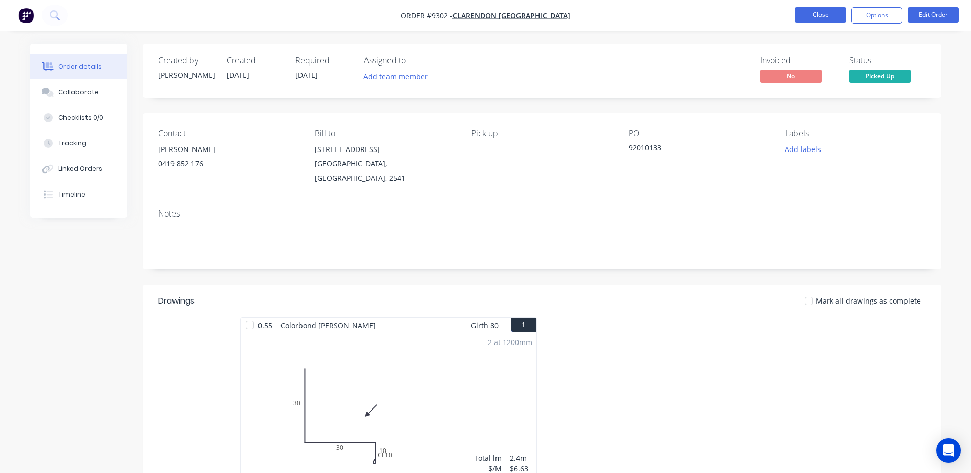
click at [822, 15] on button "Close" at bounding box center [820, 14] width 51 height 15
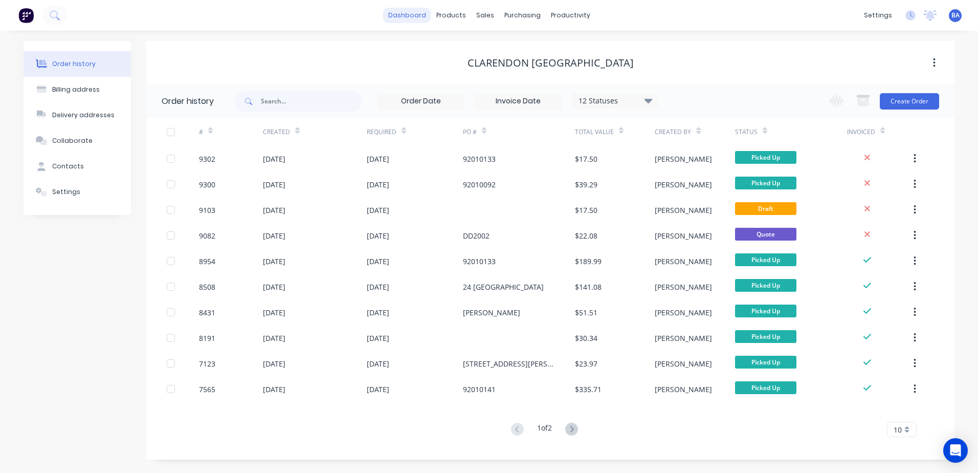
click at [409, 17] on link "dashboard" at bounding box center [407, 15] width 48 height 15
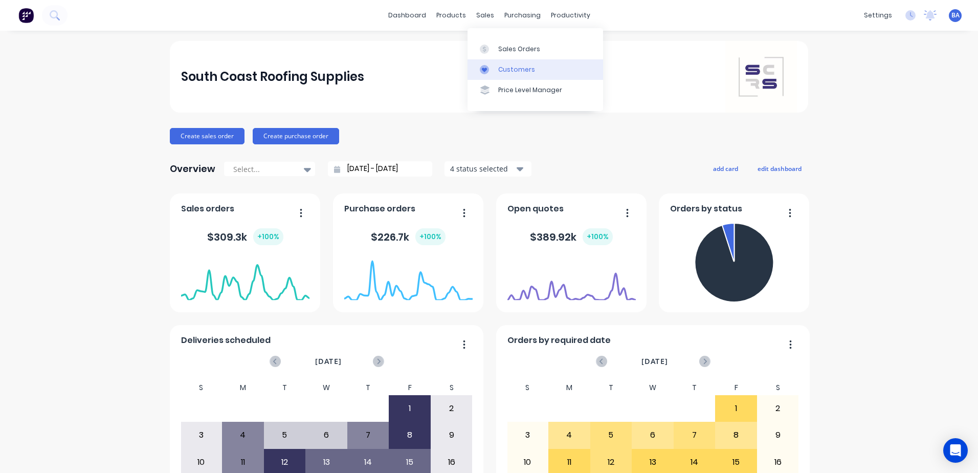
click at [514, 72] on div "Customers" at bounding box center [516, 69] width 37 height 9
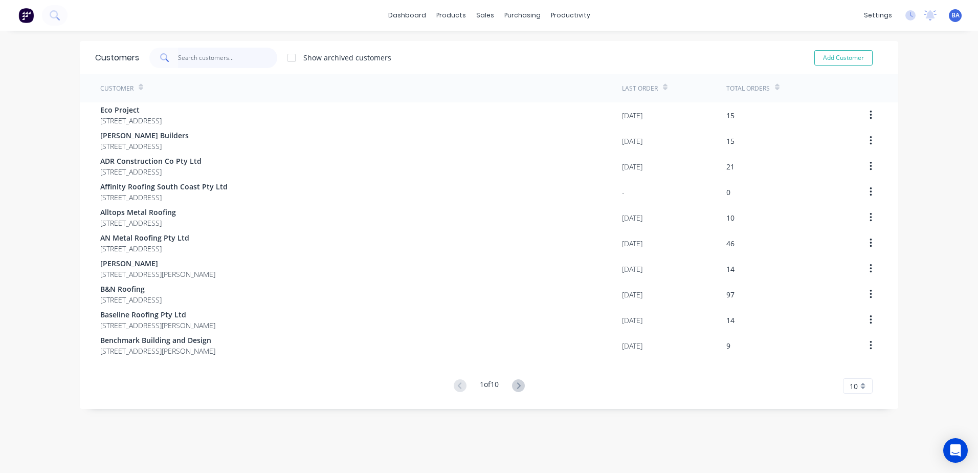
click at [221, 58] on input "text" at bounding box center [228, 58] width 100 height 20
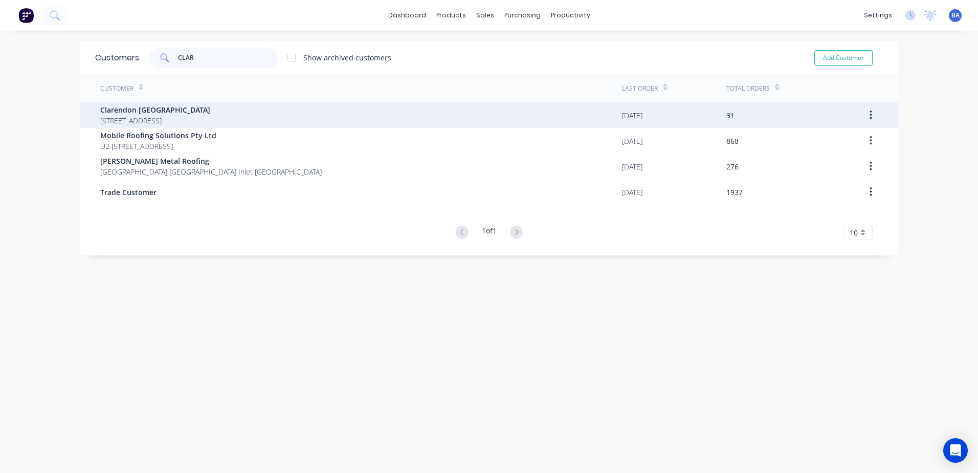
type input "CLAR"
click at [162, 114] on span "Clarendon Shoalhaven" at bounding box center [155, 109] width 110 height 11
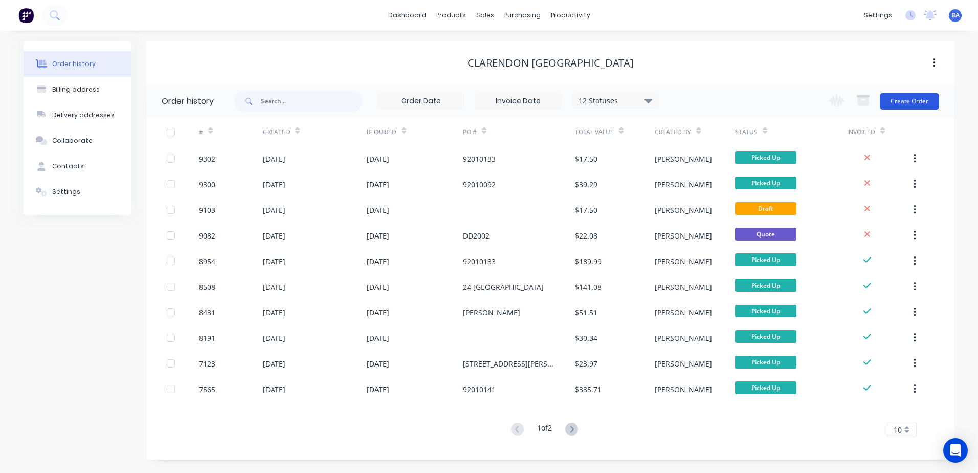
click at [894, 101] on button "Create Order" at bounding box center [909, 101] width 59 height 16
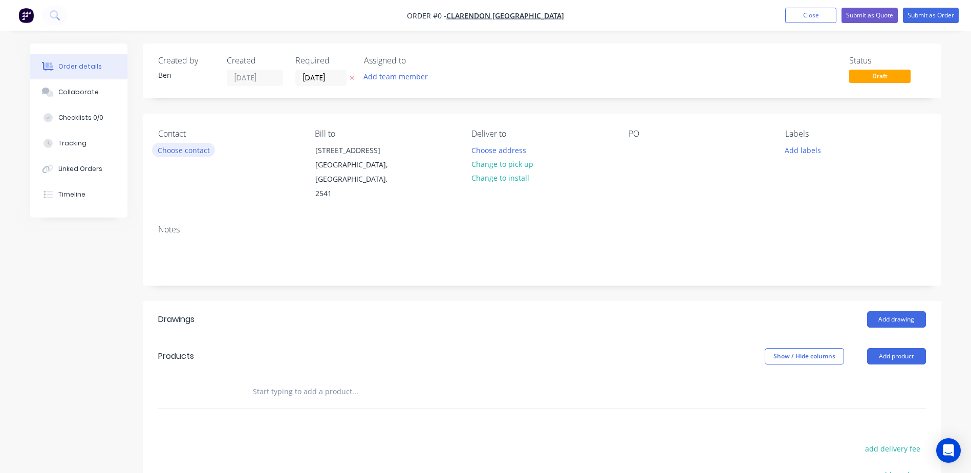
click at [165, 148] on button "Choose contact" at bounding box center [183, 150] width 63 height 14
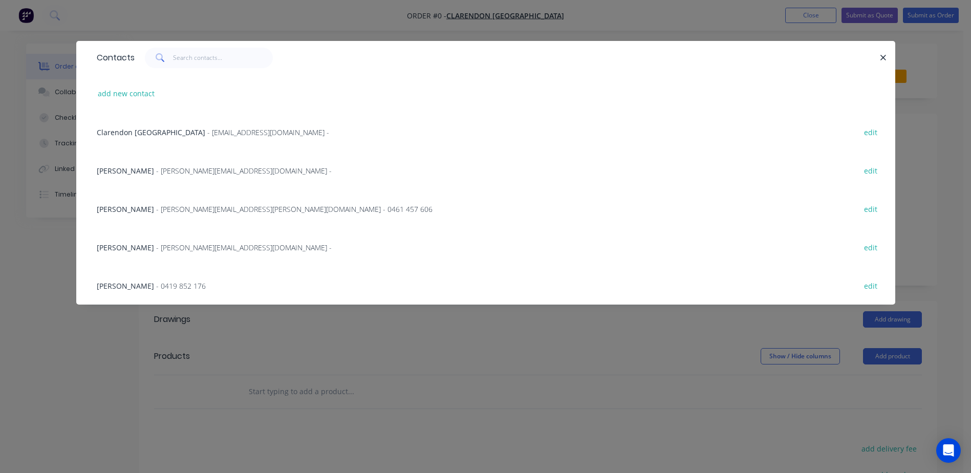
click at [207, 133] on span "- Invoices@designerdigs.com.au -" at bounding box center [268, 132] width 122 height 10
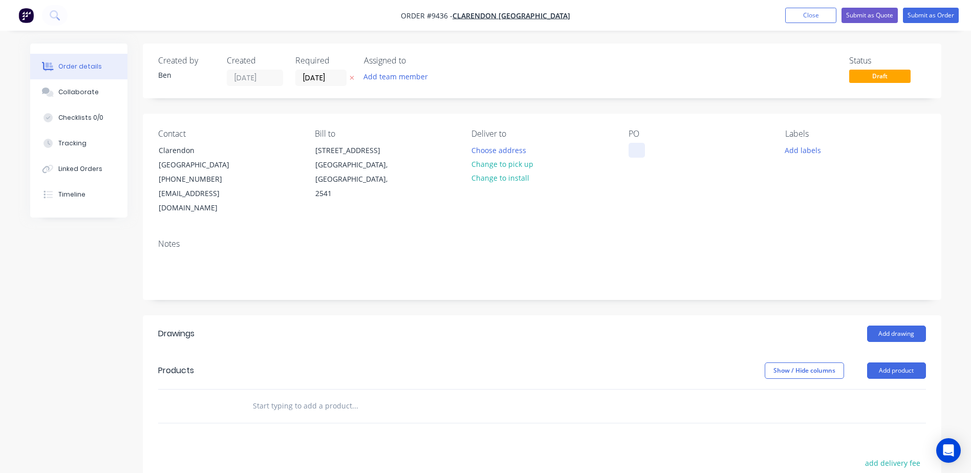
click at [634, 151] on div at bounding box center [636, 150] width 16 height 15
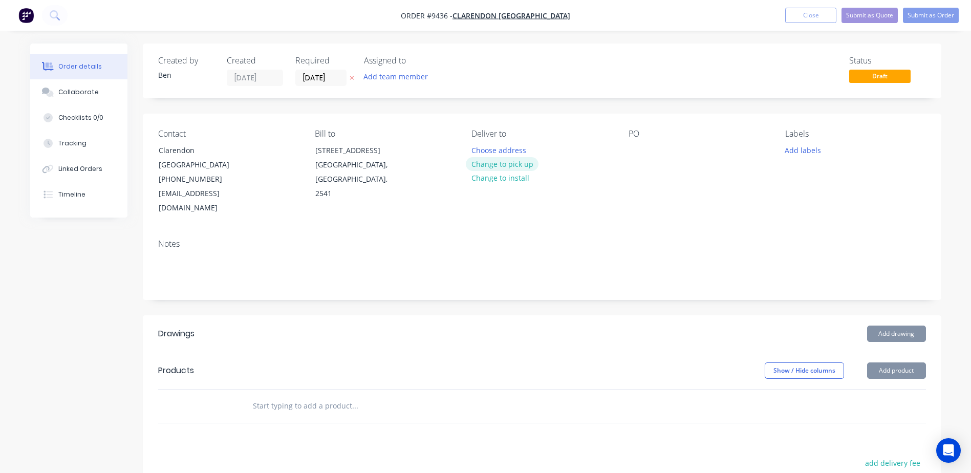
click at [498, 161] on button "Change to pick up" at bounding box center [502, 164] width 73 height 14
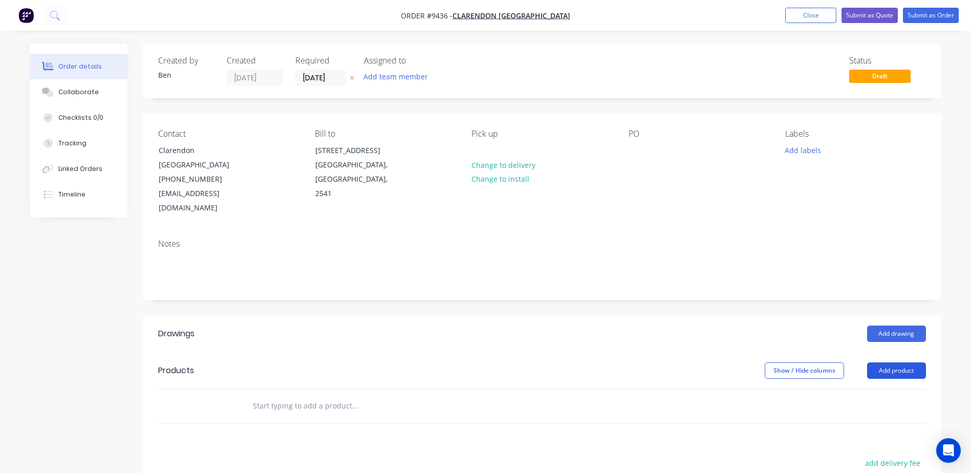
click at [887, 362] on button "Add product" at bounding box center [896, 370] width 59 height 16
click at [867, 389] on div "Product catalogue" at bounding box center [876, 396] width 79 height 15
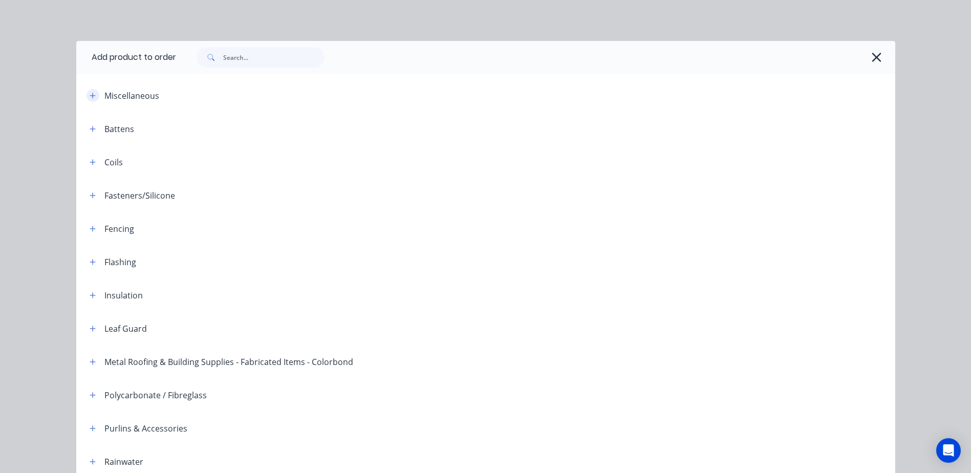
click at [88, 91] on button "button" at bounding box center [92, 95] width 13 height 13
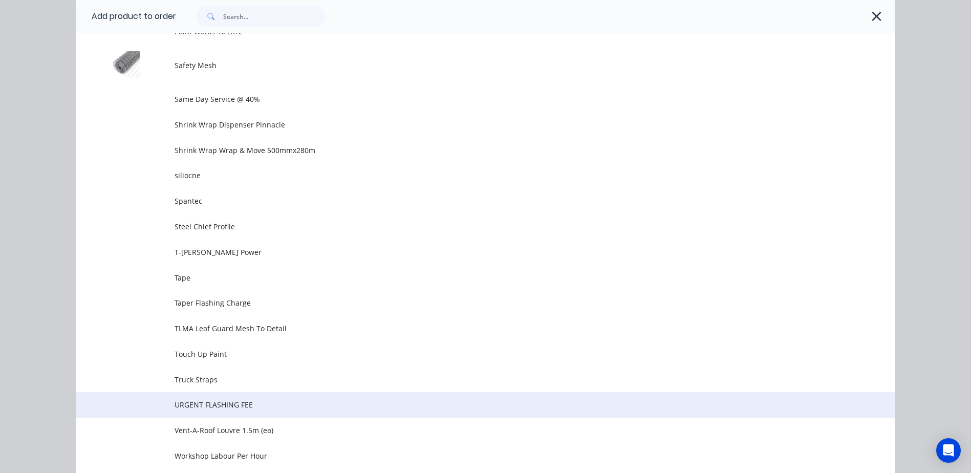
scroll to position [1036, 0]
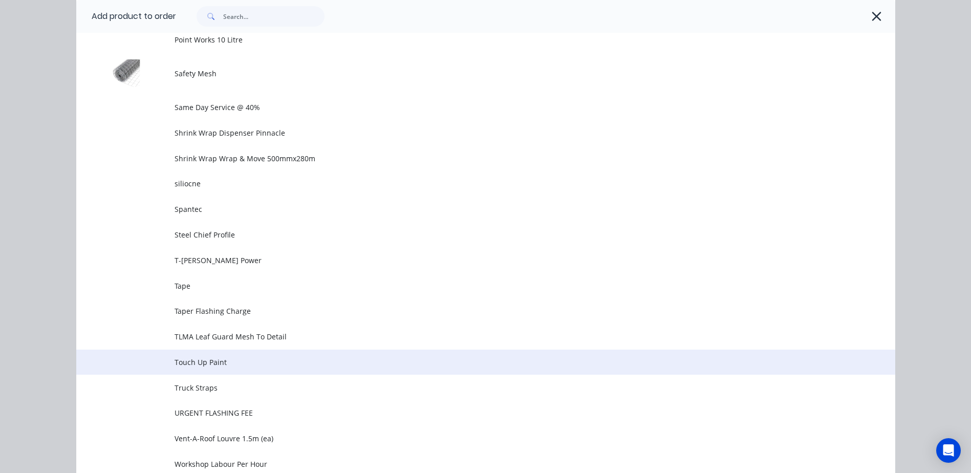
click at [222, 356] on td "Touch Up Paint" at bounding box center [534, 362] width 720 height 26
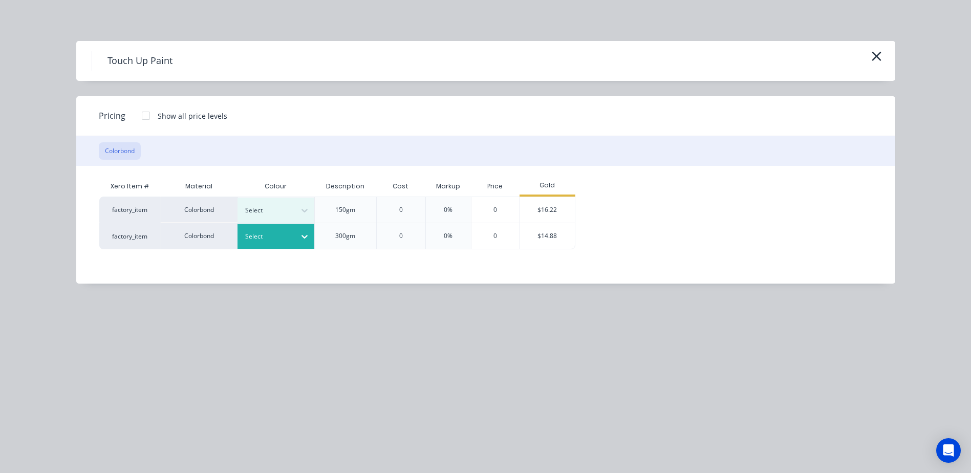
click at [301, 233] on icon at bounding box center [304, 236] width 10 height 10
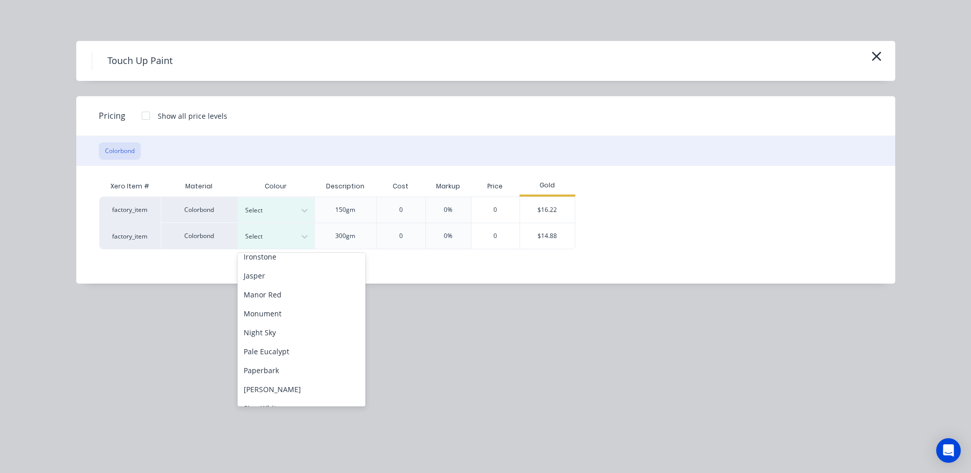
scroll to position [214, 0]
click at [301, 335] on div "Night Sky" at bounding box center [301, 334] width 128 height 19
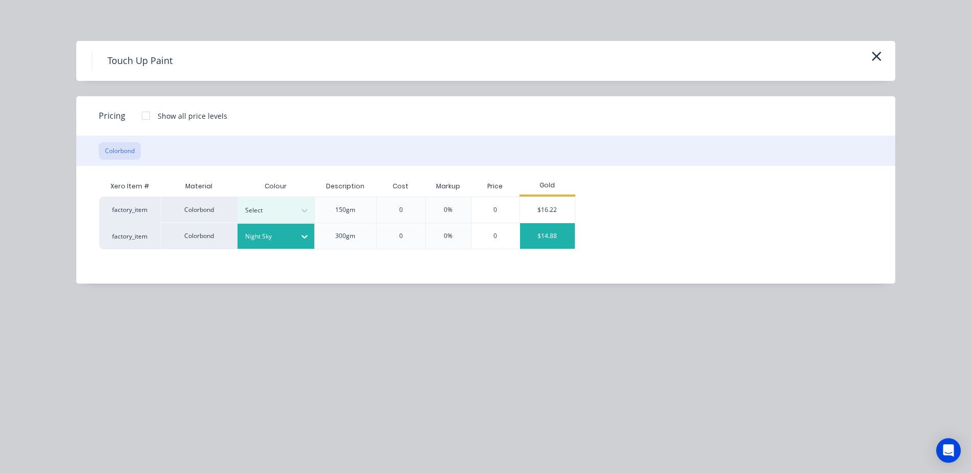
click at [548, 236] on div "$14.88" at bounding box center [547, 236] width 55 height 26
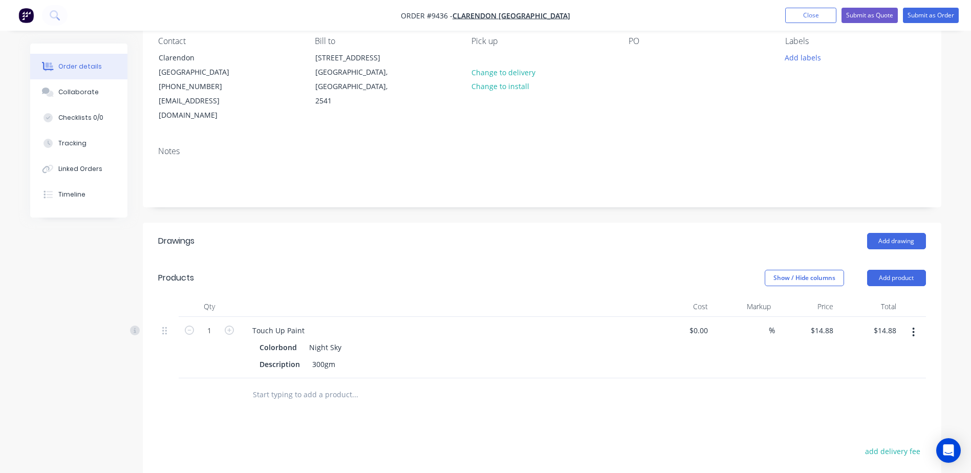
scroll to position [102, 0]
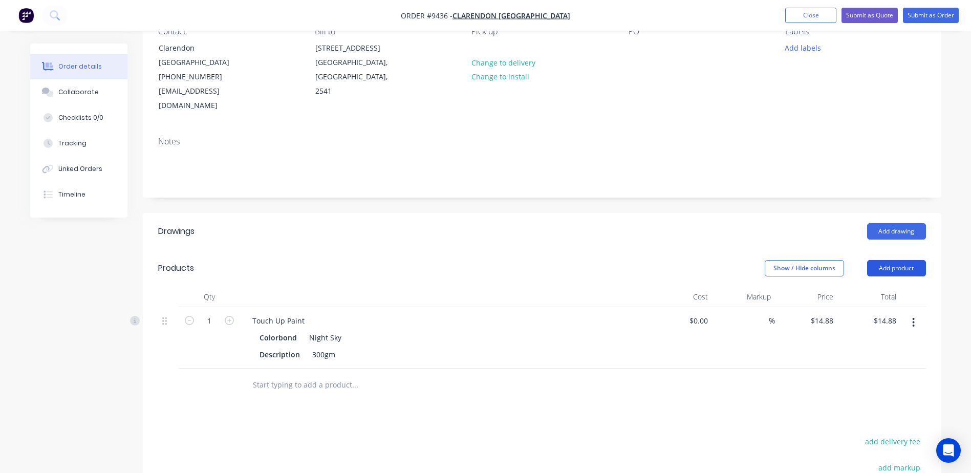
click at [895, 260] on button "Add product" at bounding box center [896, 268] width 59 height 16
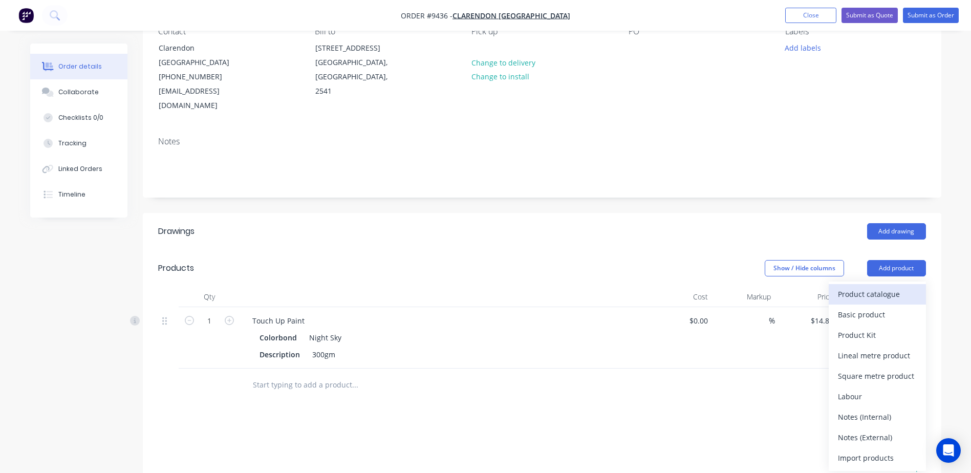
click at [867, 286] on div "Product catalogue" at bounding box center [876, 293] width 79 height 15
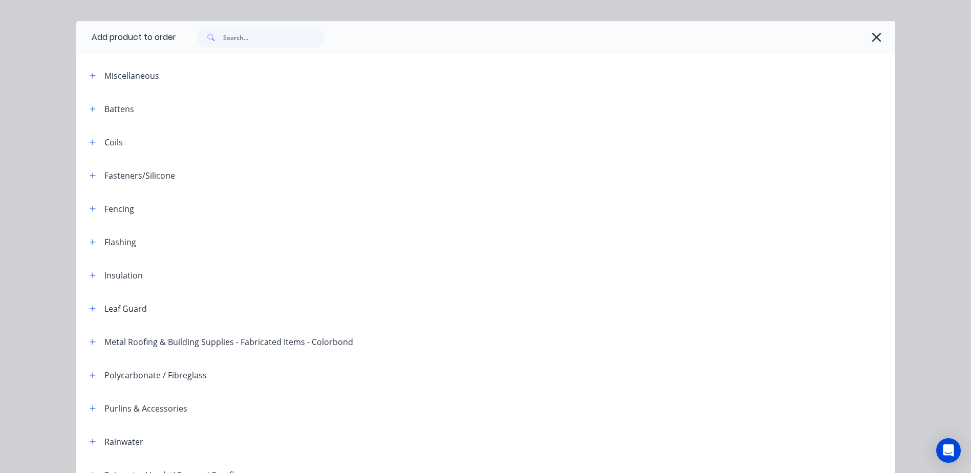
scroll to position [0, 0]
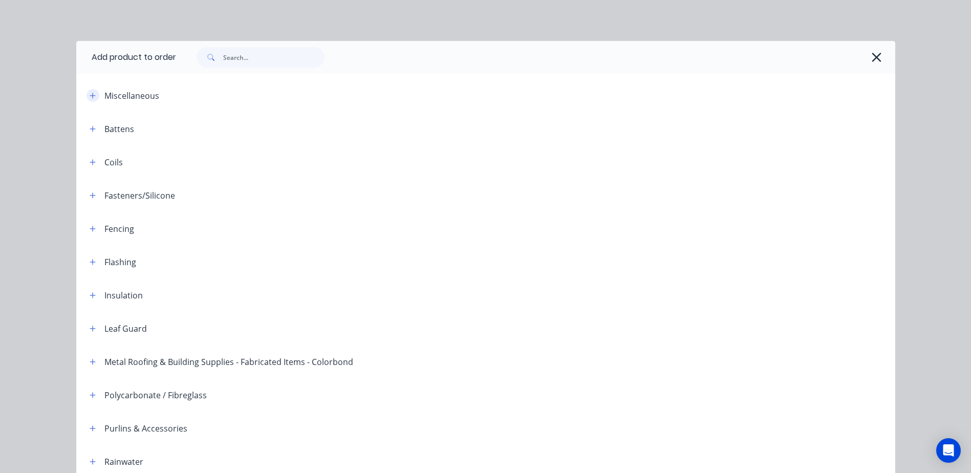
click at [91, 94] on icon "button" at bounding box center [93, 95] width 6 height 7
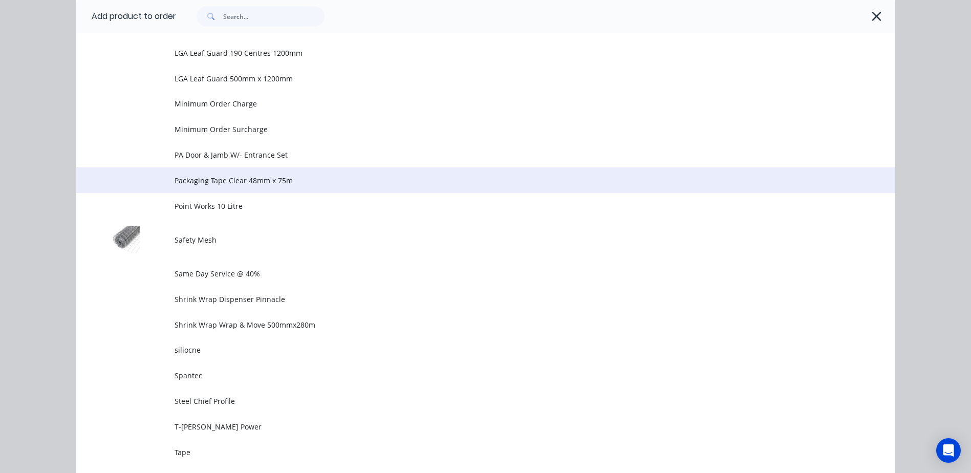
scroll to position [1279, 0]
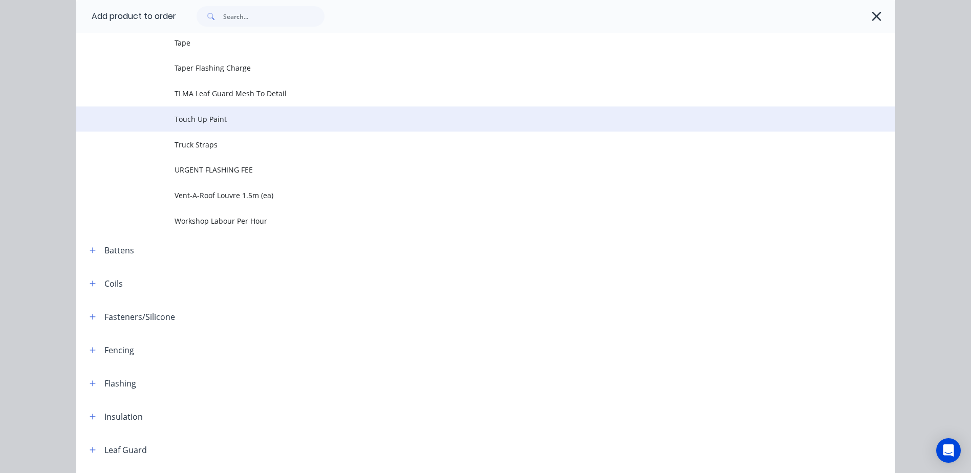
click at [227, 116] on span "Touch Up Paint" at bounding box center [462, 119] width 576 height 11
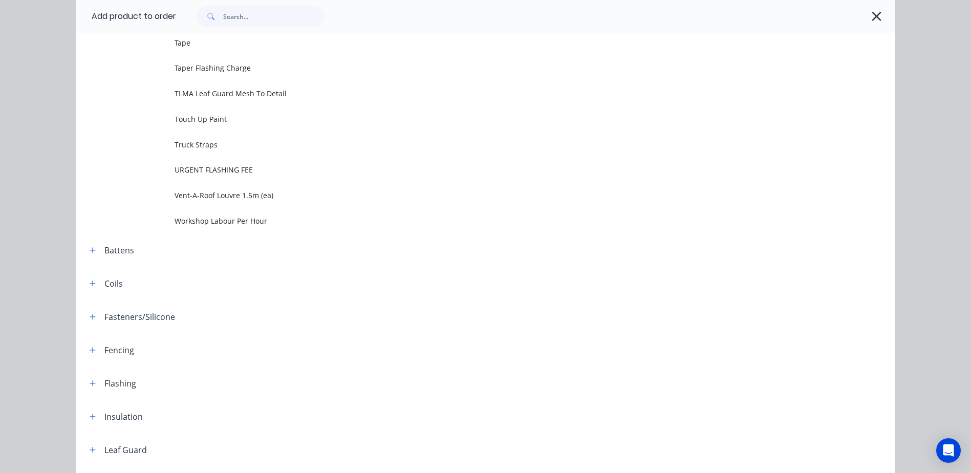
scroll to position [0, 0]
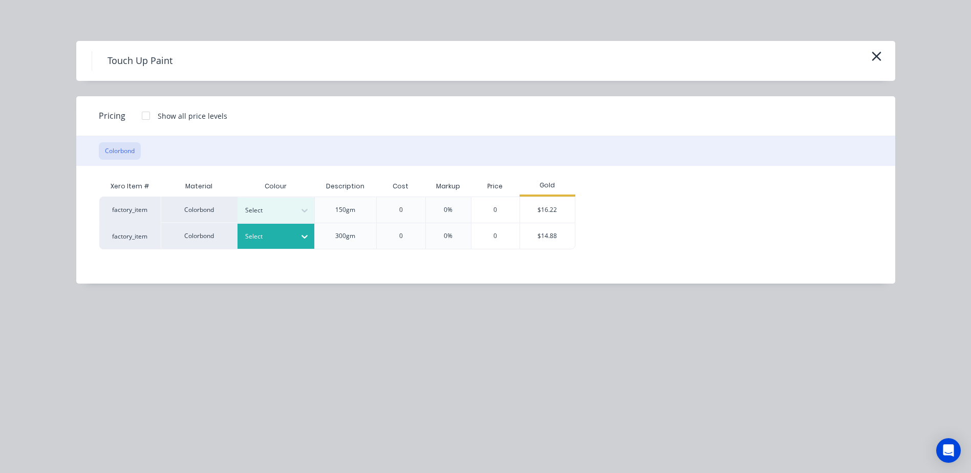
click at [280, 239] on div at bounding box center [268, 236] width 46 height 11
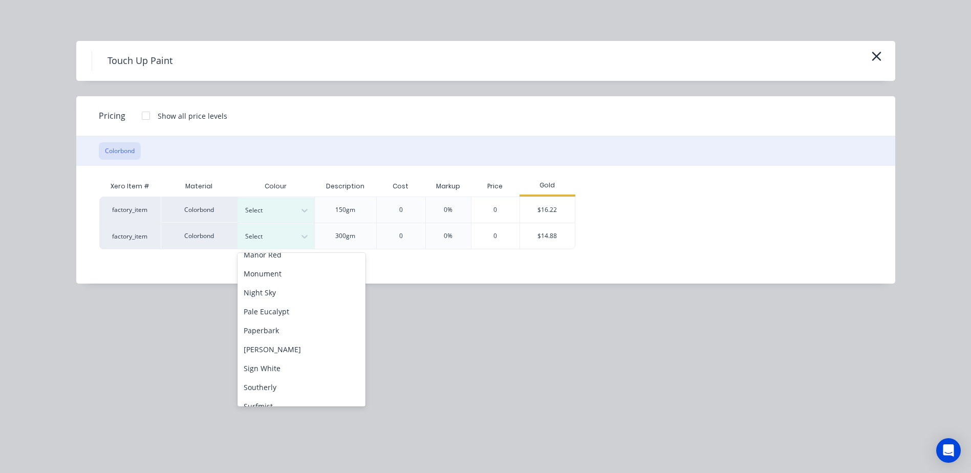
scroll to position [205, 0]
click at [302, 325] on div "Monument" at bounding box center [301, 324] width 128 height 19
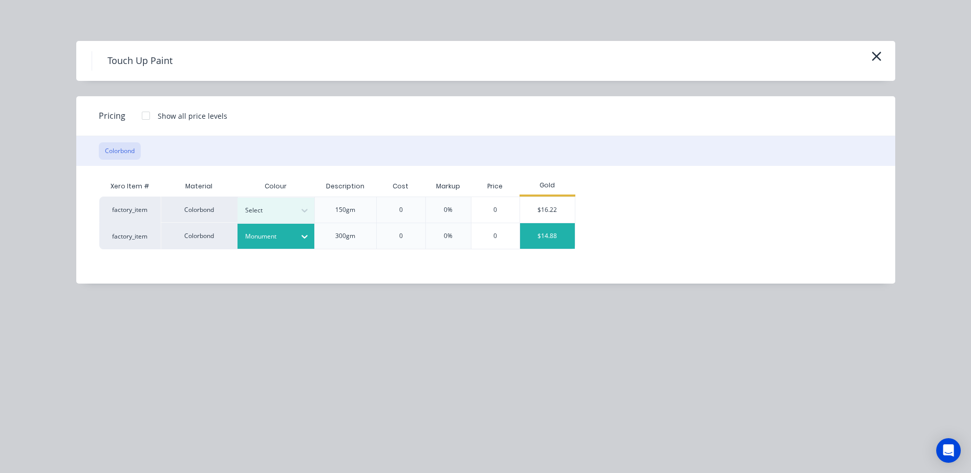
click at [529, 235] on div "$14.88" at bounding box center [547, 236] width 55 height 26
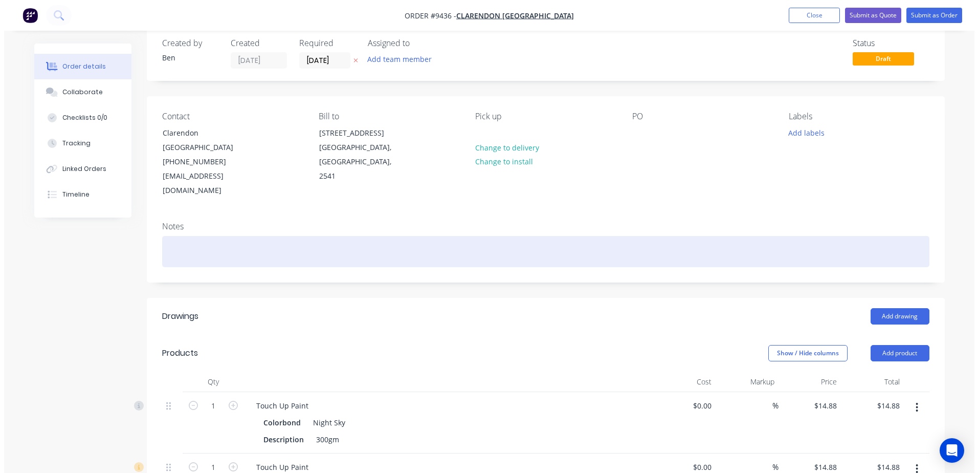
scroll to position [0, 0]
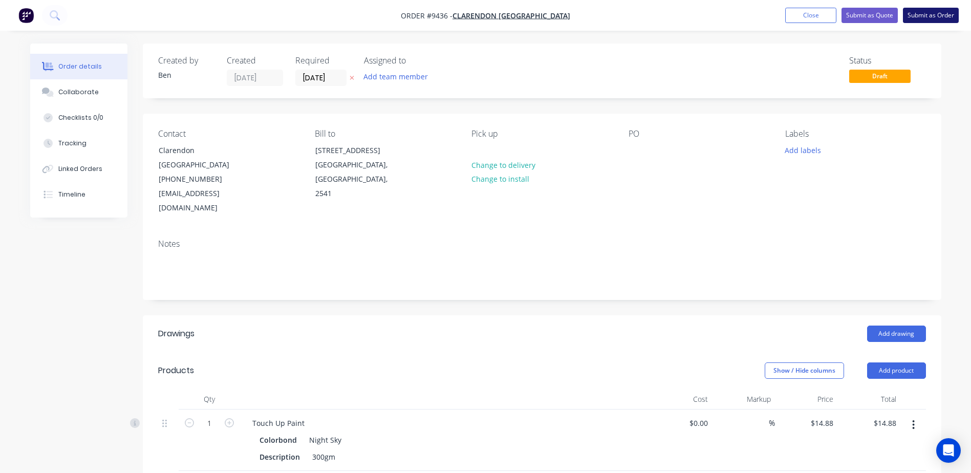
click at [917, 11] on button "Submit as Order" at bounding box center [930, 15] width 56 height 15
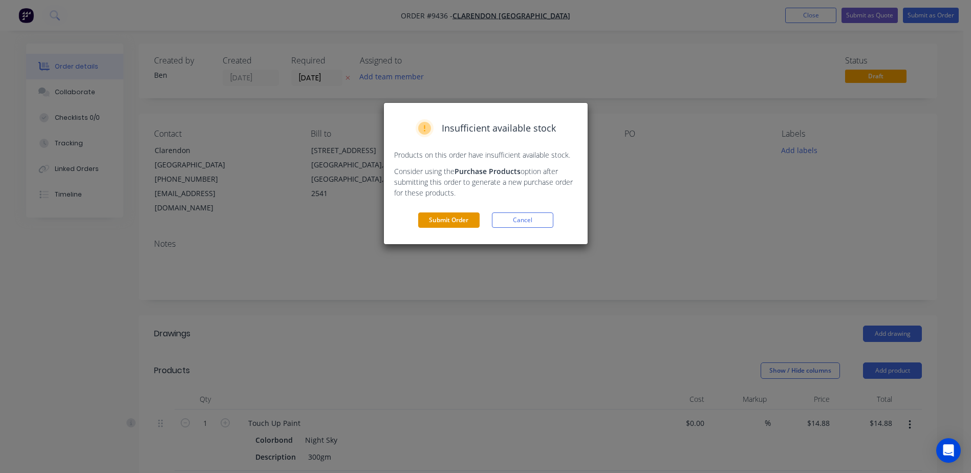
click at [439, 217] on button "Submit Order" at bounding box center [448, 219] width 61 height 15
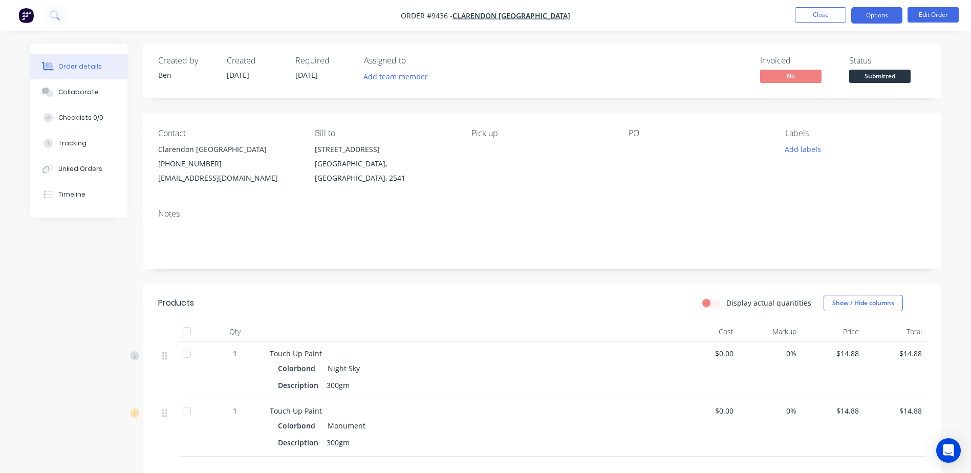
click at [868, 15] on button "Options" at bounding box center [876, 15] width 51 height 16
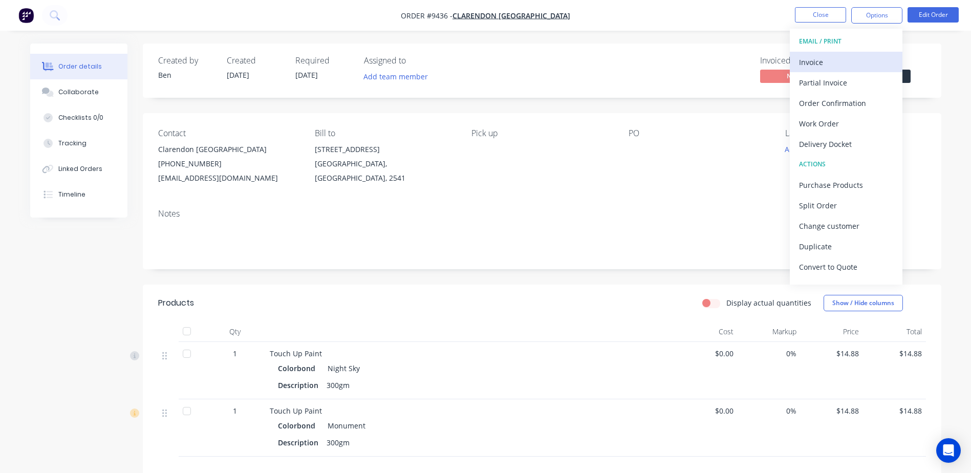
click at [823, 67] on div "Invoice" at bounding box center [846, 62] width 94 height 15
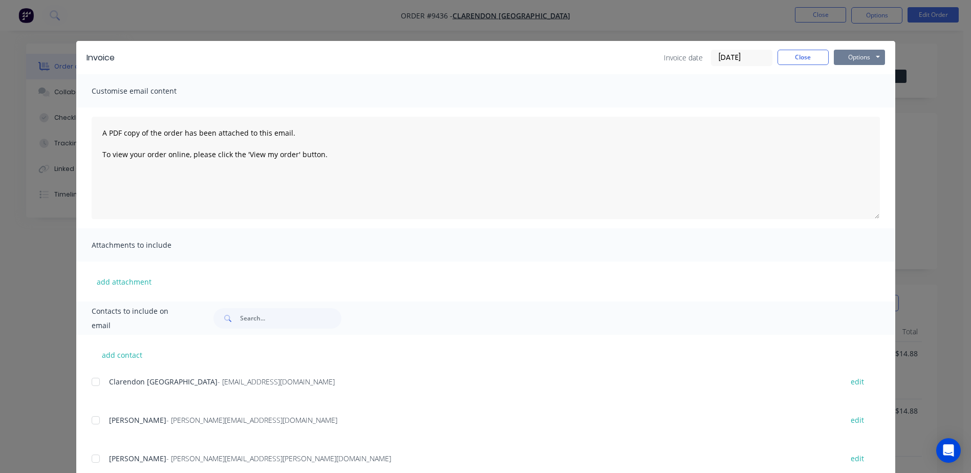
click at [840, 53] on button "Options" at bounding box center [858, 57] width 51 height 15
click at [93, 381] on div at bounding box center [95, 381] width 20 height 20
click at [856, 58] on button "Options" at bounding box center [858, 57] width 51 height 15
click at [859, 106] on button "Email" at bounding box center [865, 109] width 65 height 17
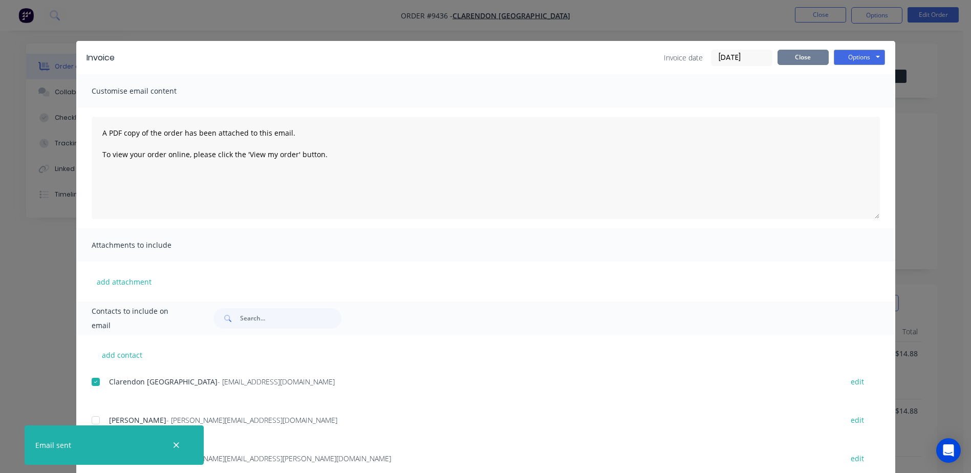
click at [791, 58] on button "Close" at bounding box center [802, 57] width 51 height 15
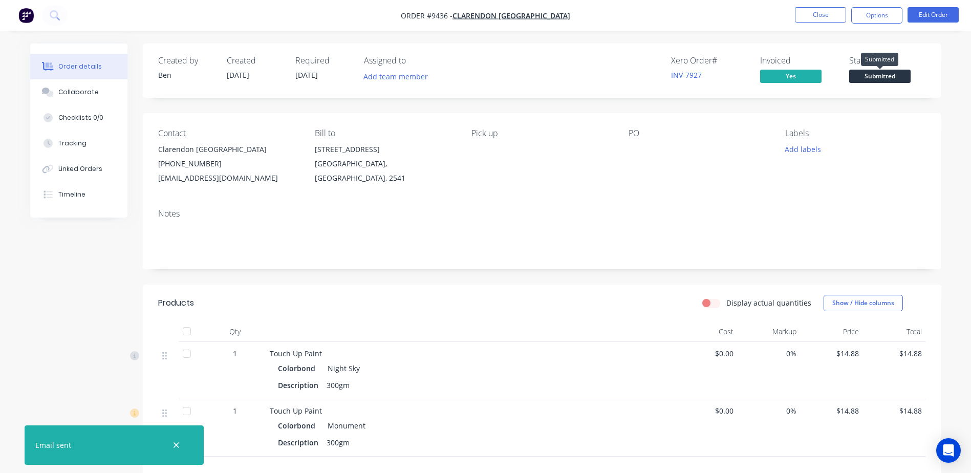
click at [866, 77] on span "Submitted" at bounding box center [879, 76] width 61 height 13
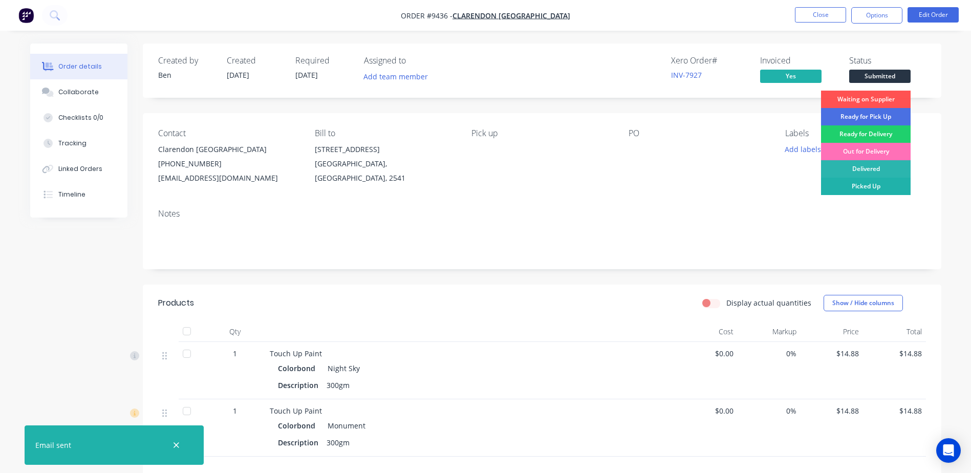
click at [864, 180] on div "Picked Up" at bounding box center [866, 186] width 90 height 17
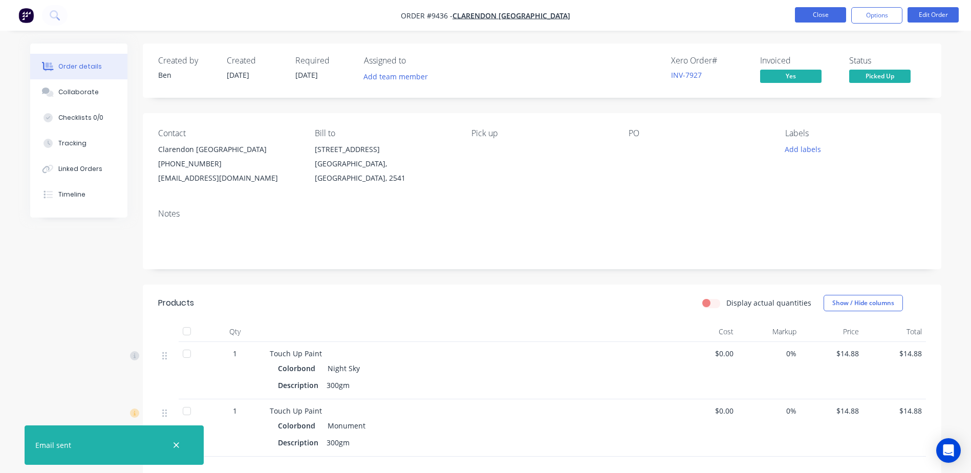
click at [837, 11] on button "Close" at bounding box center [820, 14] width 51 height 15
